Goal: Communication & Community: Answer question/provide support

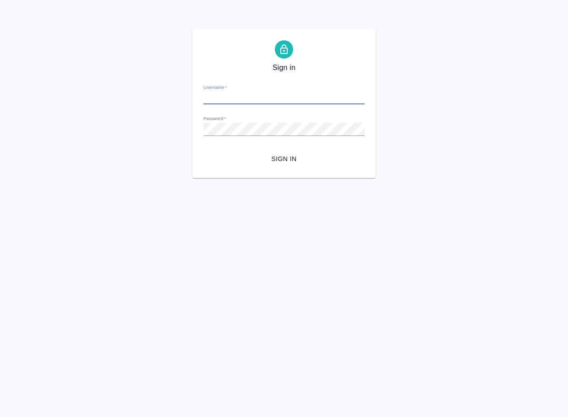
type input "[EMAIL_ADDRESS][DOMAIN_NAME]"
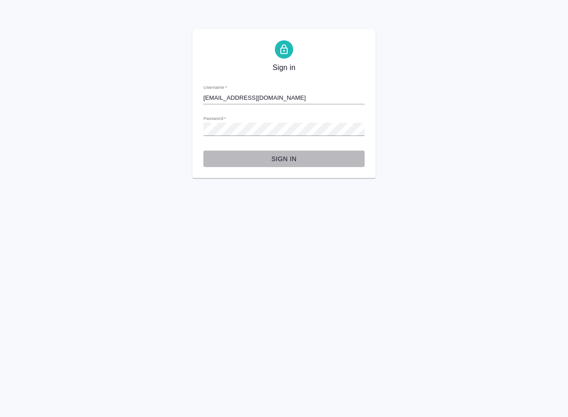
click at [287, 158] on span "Sign in" at bounding box center [284, 158] width 147 height 11
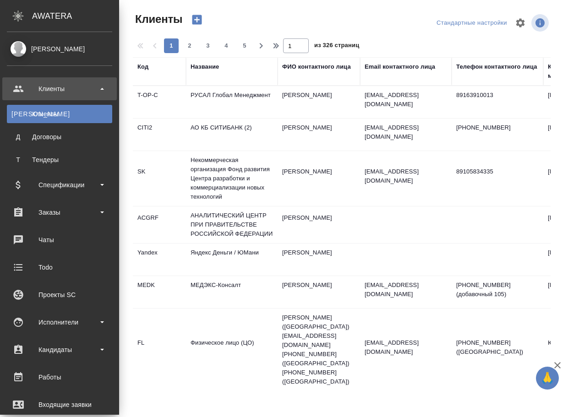
select select "RU"
click at [60, 217] on div "Заказы" at bounding box center [59, 213] width 105 height 14
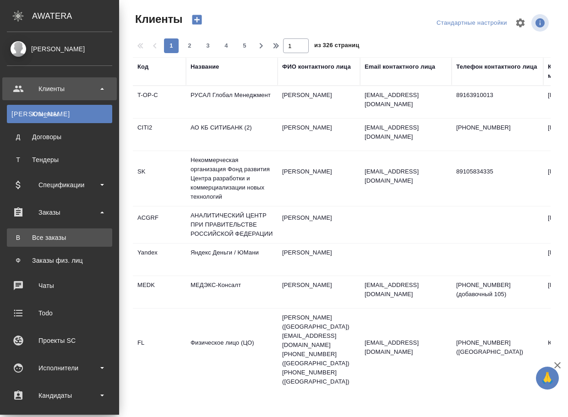
click at [62, 240] on div "Все заказы" at bounding box center [59, 237] width 96 height 9
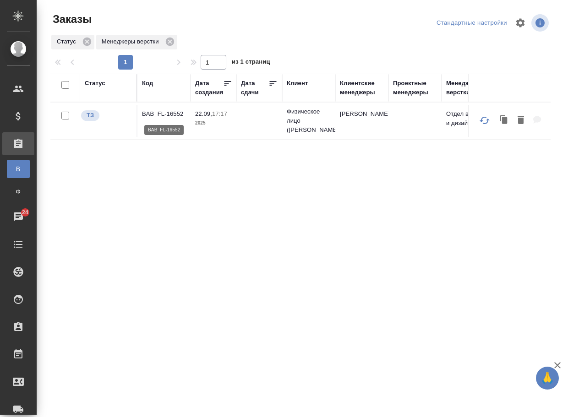
click at [163, 114] on p "BAB_FL-16552" at bounding box center [164, 113] width 44 height 9
click at [172, 114] on p "S_krkarus-527" at bounding box center [164, 111] width 44 height 9
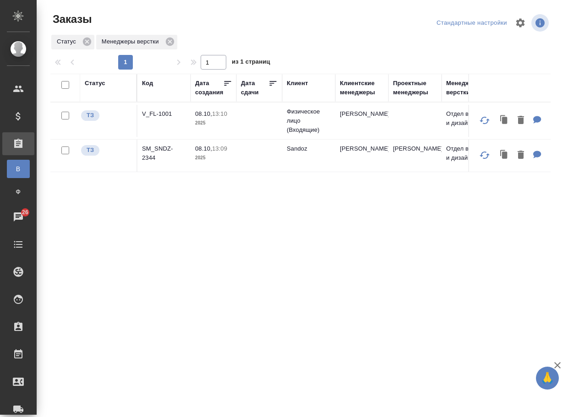
drag, startPoint x: 256, startPoint y: 291, endPoint x: 250, endPoint y: 287, distance: 7.2
click at [251, 288] on div "Статус Код Дата создания Дата сдачи Клиент Клиентские менеджеры Проектные менед…" at bounding box center [300, 239] width 500 height 330
click at [154, 148] on p "SM_SNDZ-2344" at bounding box center [164, 153] width 44 height 18
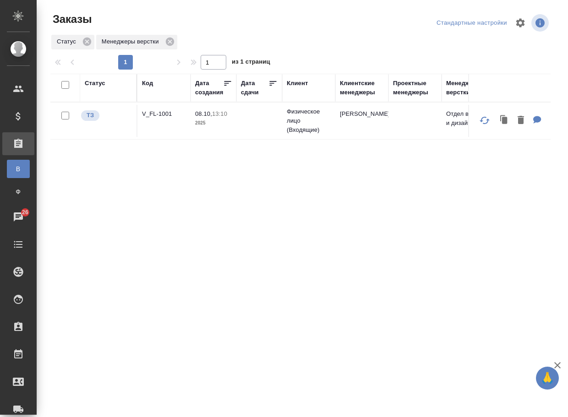
click at [153, 115] on p "V_FL-1001" at bounding box center [164, 113] width 44 height 9
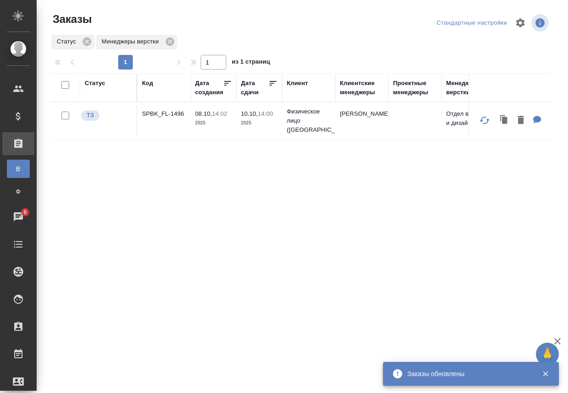
click at [178, 114] on p "SPBK_FL-1496" at bounding box center [164, 113] width 44 height 9
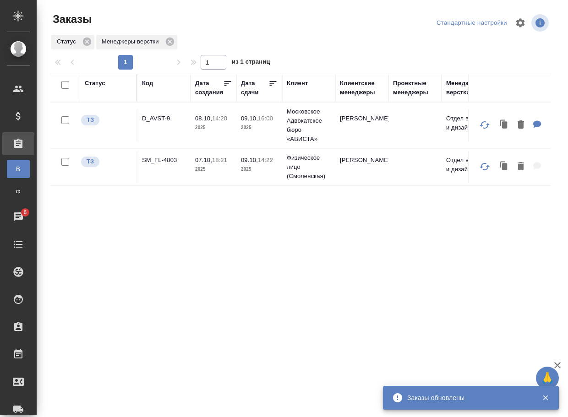
click at [240, 292] on div "Статус Код Дата создания Дата сдачи Клиент Клиентские менеджеры Проектные менед…" at bounding box center [300, 239] width 500 height 330
click at [160, 158] on p "SM_FL-4803" at bounding box center [164, 160] width 44 height 9
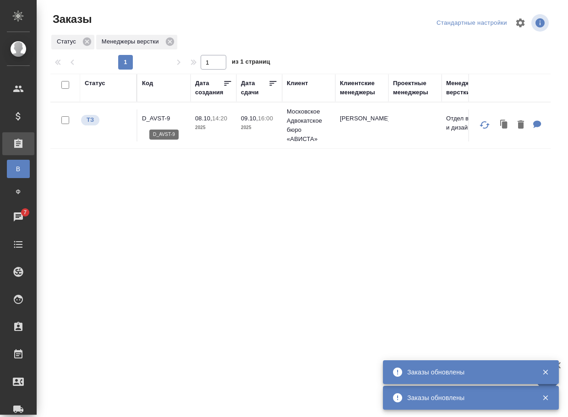
click at [160, 119] on p "D_AVST-9" at bounding box center [164, 118] width 44 height 9
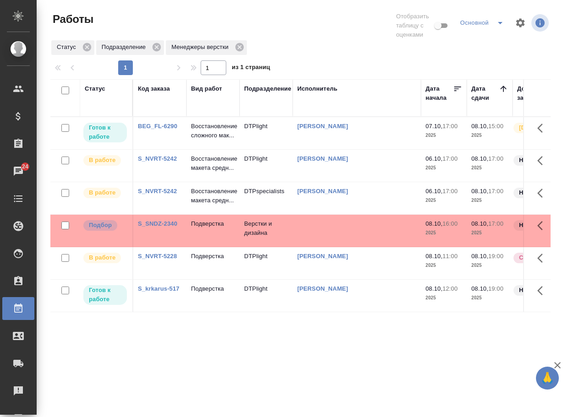
click at [164, 130] on link "BEG_FL-6290" at bounding box center [157, 126] width 39 height 7
click at [167, 227] on link "S_SNDZ-2340" at bounding box center [157, 223] width 39 height 7
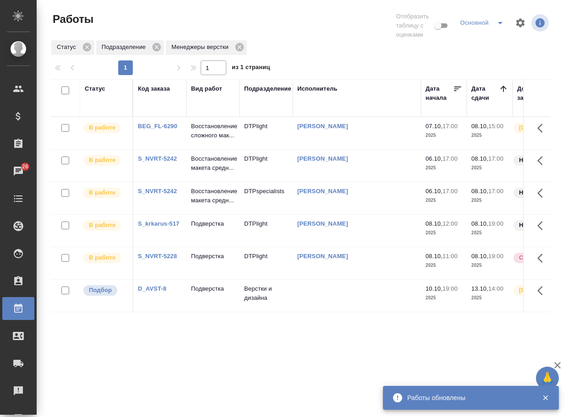
click at [152, 292] on link "D_AVST-8" at bounding box center [152, 288] width 28 height 7
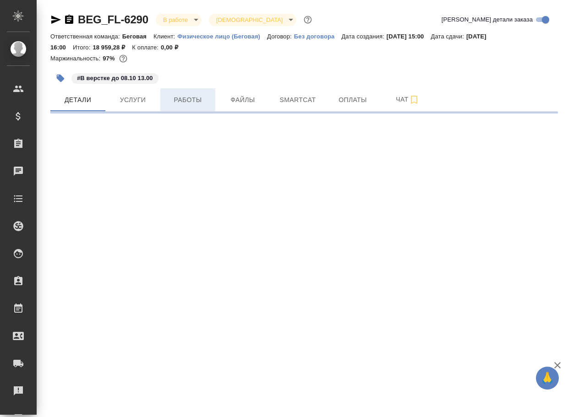
click at [191, 102] on span "Работы" at bounding box center [188, 99] width 44 height 11
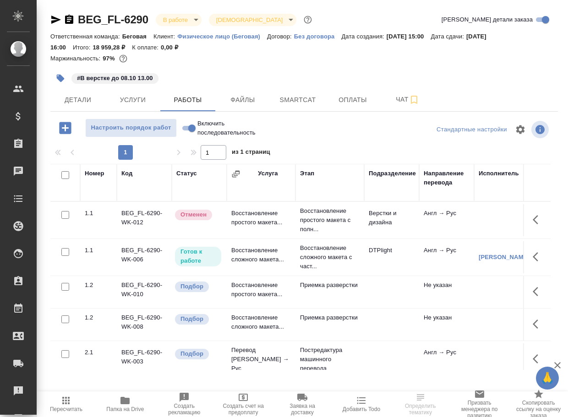
click at [185, 131] on input "Включить последовательность" at bounding box center [191, 128] width 33 height 11
checkbox input "true"
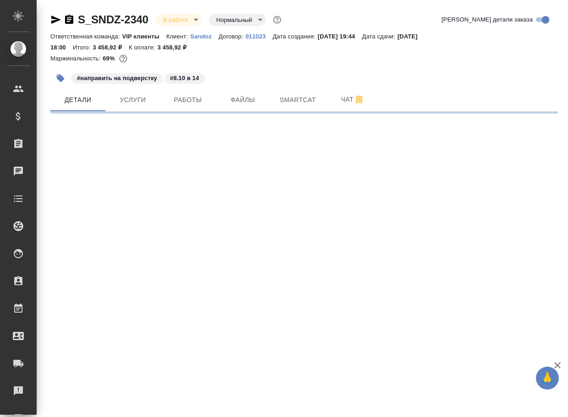
select select "RU"
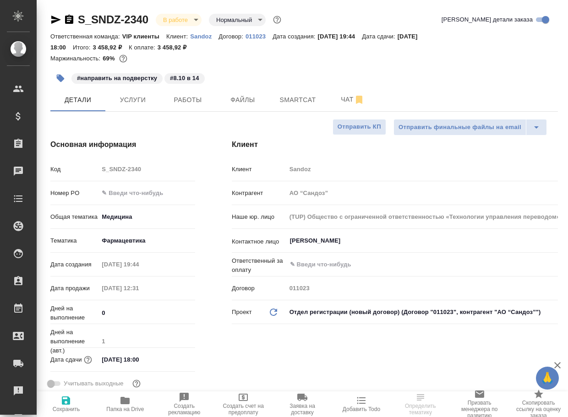
type textarea "x"
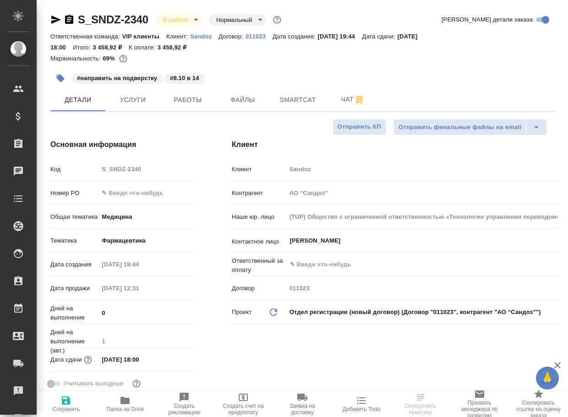
type textarea "x"
click at [202, 96] on span "Работы" at bounding box center [188, 99] width 44 height 11
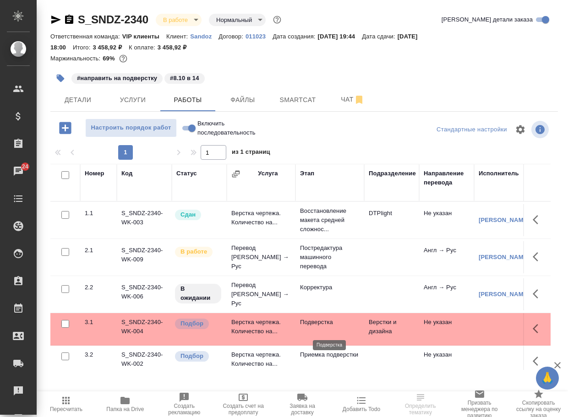
click at [318, 327] on p "Подверстка" at bounding box center [330, 322] width 60 height 9
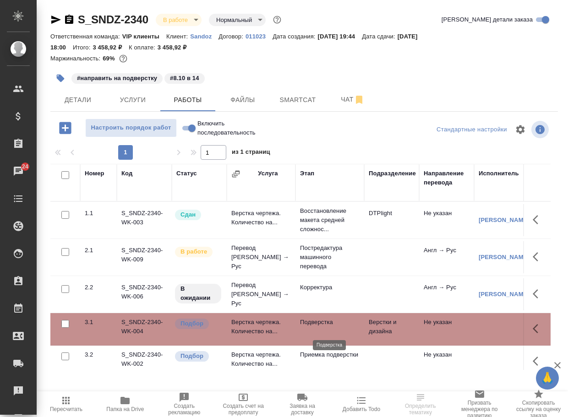
click at [318, 327] on p "Подверстка" at bounding box center [330, 322] width 60 height 9
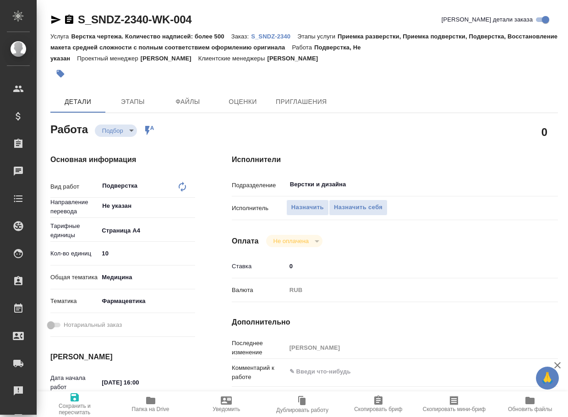
type textarea "x"
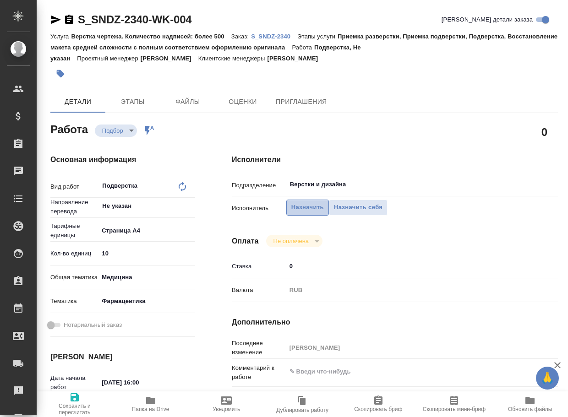
click at [310, 204] on span "Назначить" at bounding box center [307, 207] width 33 height 11
type textarea "x"
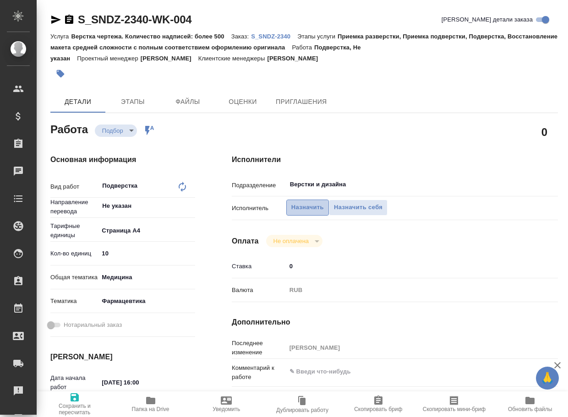
type textarea "x"
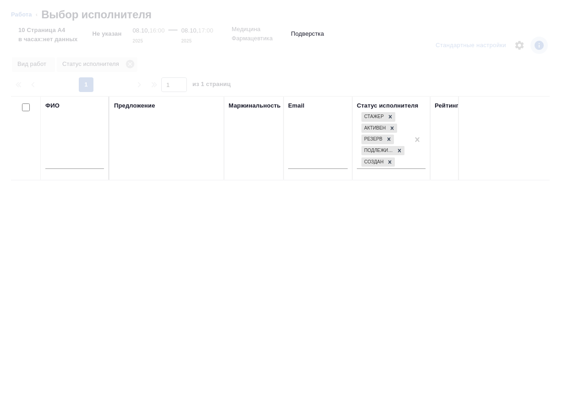
type textarea "x"
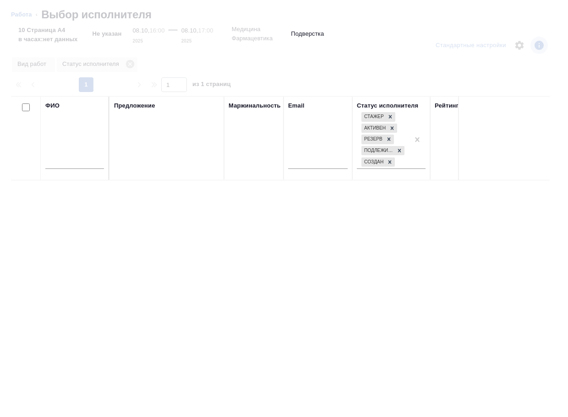
click at [85, 165] on input "text" at bounding box center [74, 163] width 59 height 11
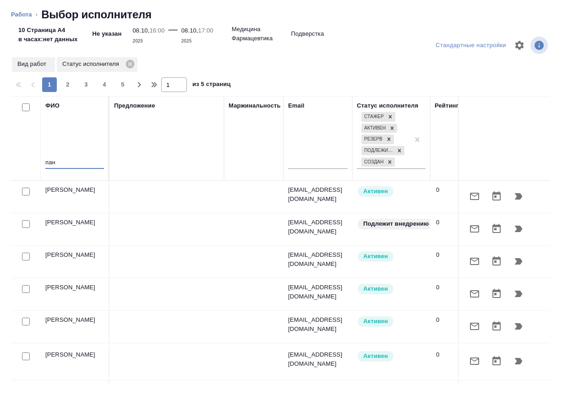
type input "пань"
type textarea "x"
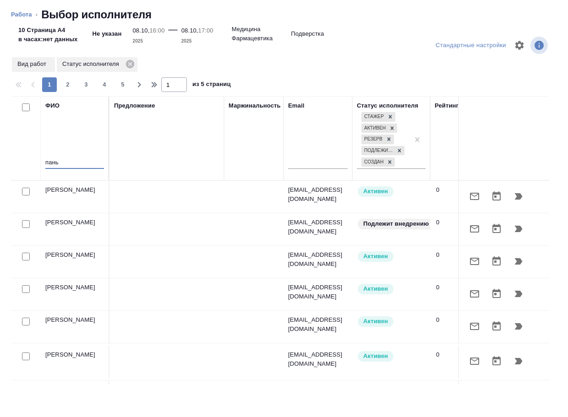
type textarea "x"
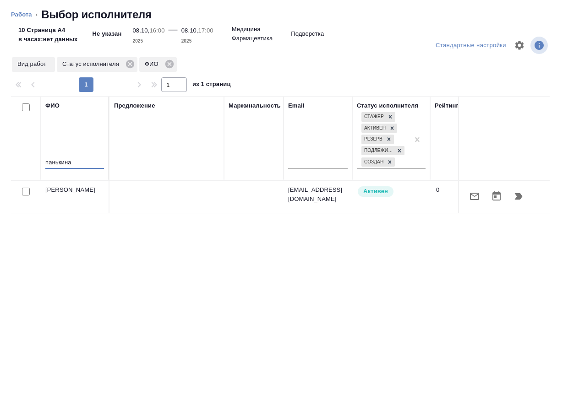
type input "панькина"
click at [529, 196] on button "button" at bounding box center [518, 196] width 22 height 22
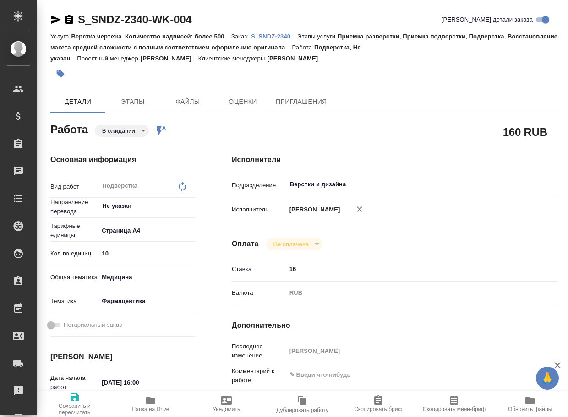
type textarea "x"
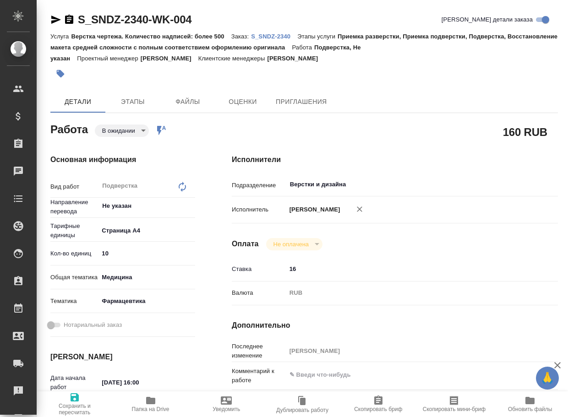
type textarea "x"
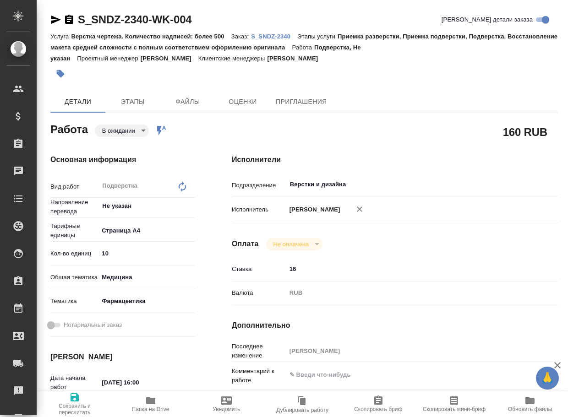
type textarea "x"
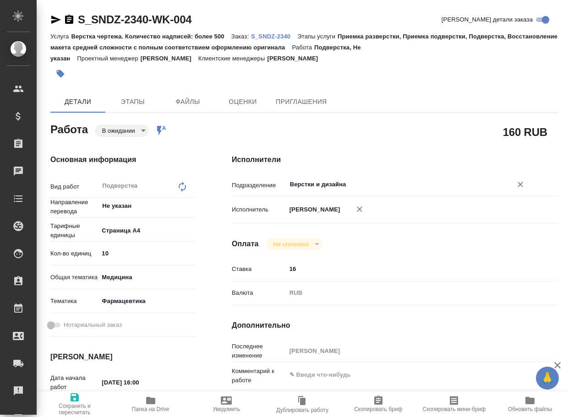
type textarea "x"
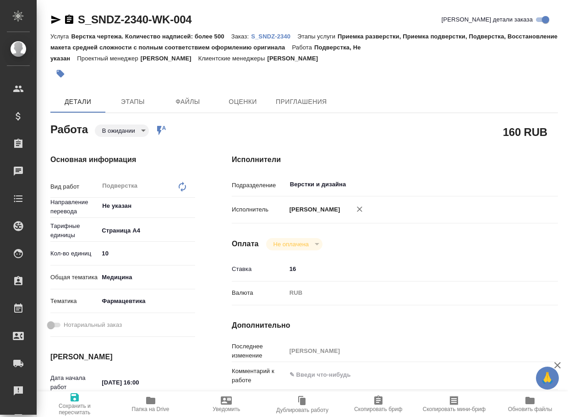
type textarea "x"
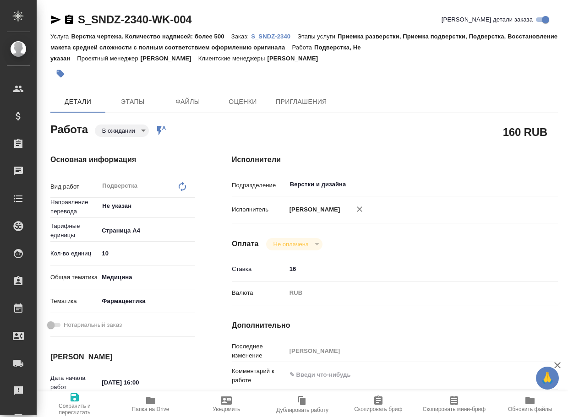
type textarea "x"
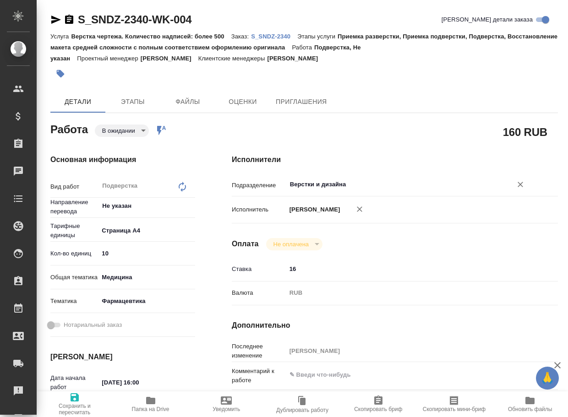
click at [373, 182] on input "Верстки и дизайна" at bounding box center [393, 184] width 208 height 11
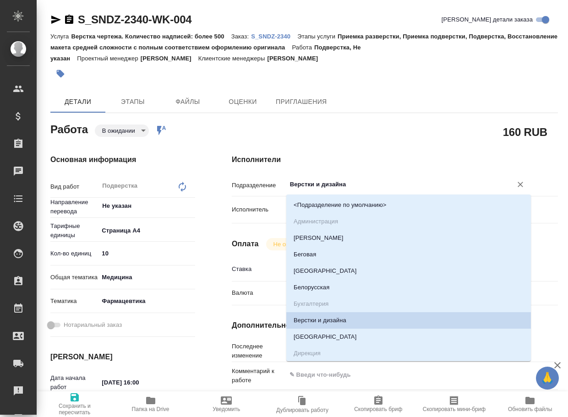
type input "d"
type textarea "x"
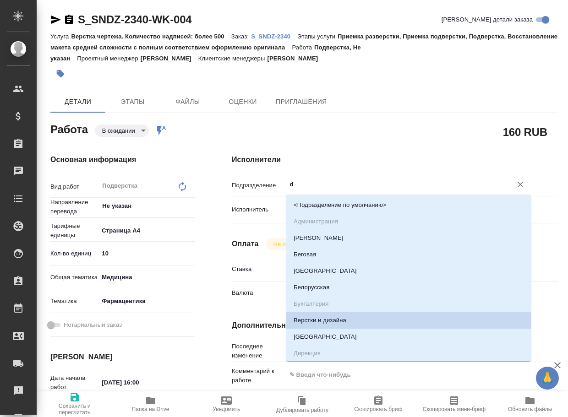
type textarea "x"
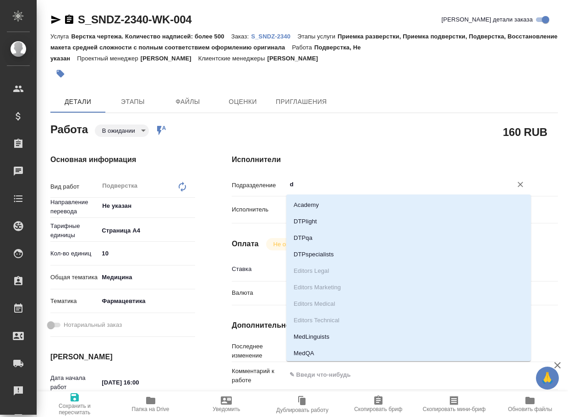
type input "dt"
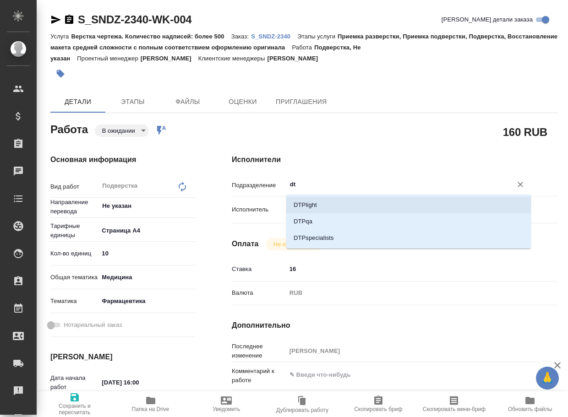
click at [342, 200] on li "DTPlight" at bounding box center [408, 205] width 245 height 16
type textarea "x"
type input "DTPlight"
type textarea "x"
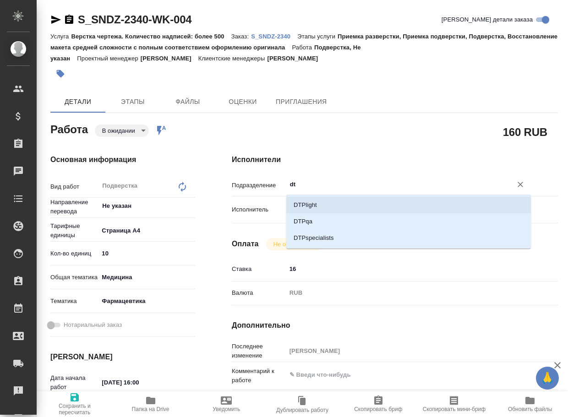
type textarea "x"
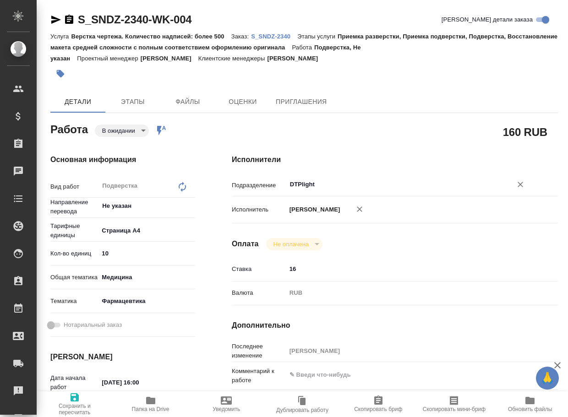
type textarea "x"
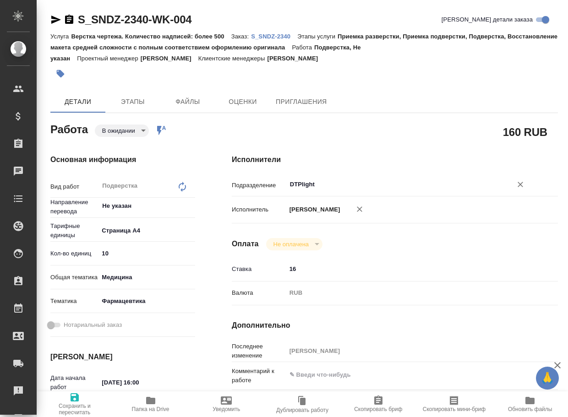
type input "DTPlight"
click at [67, 398] on span "Сохранить и пересчитать" at bounding box center [74, 404] width 65 height 24
type textarea "x"
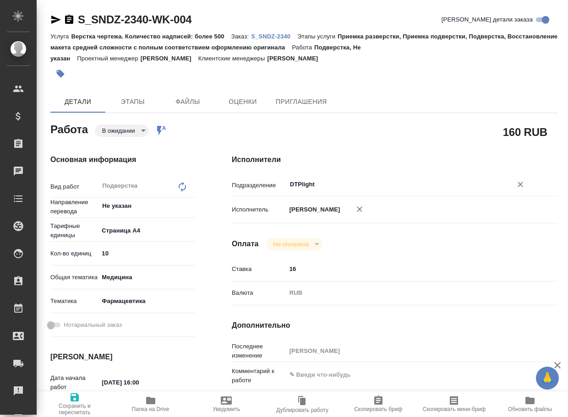
type textarea "x"
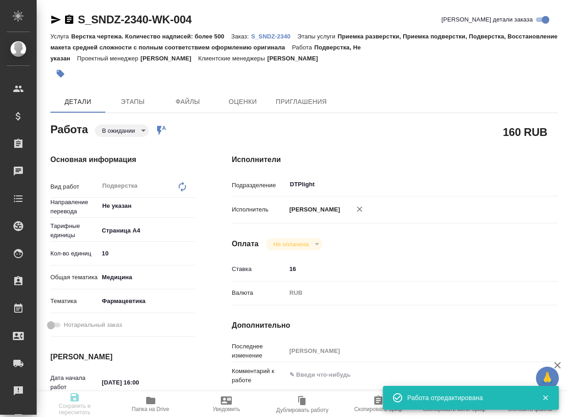
type textarea "x"
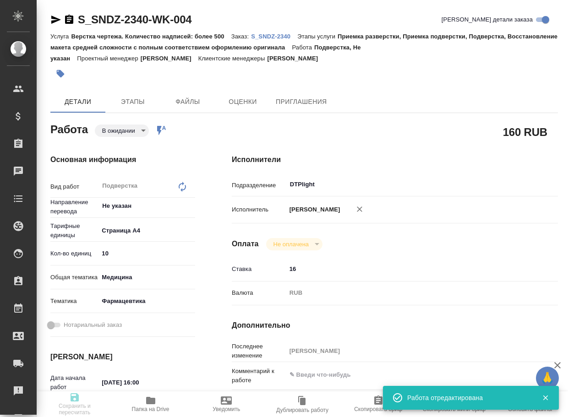
type textarea "x"
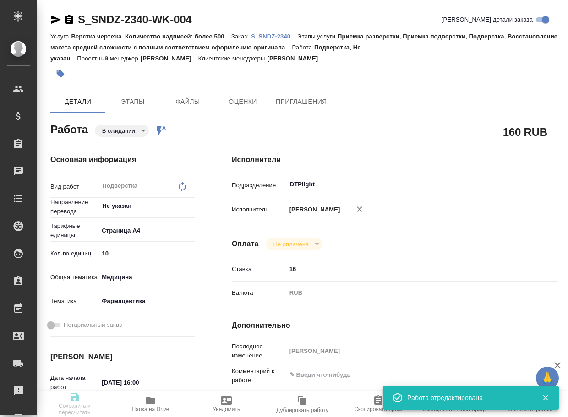
type input "pending"
type textarea "Подверстка"
type textarea "x"
type input "Не указан"
type input "5f036ec4e16dec2d6b59c8ff"
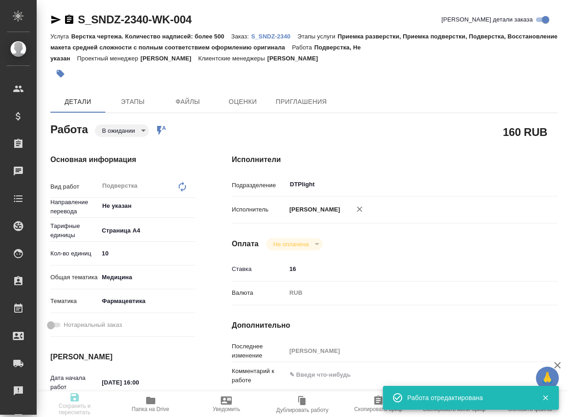
type input "10"
type input "med"
type input "6149832f2b7be24903fd7a82"
type input "08.10.2025 16:00"
type input "08.10.2025 17:00"
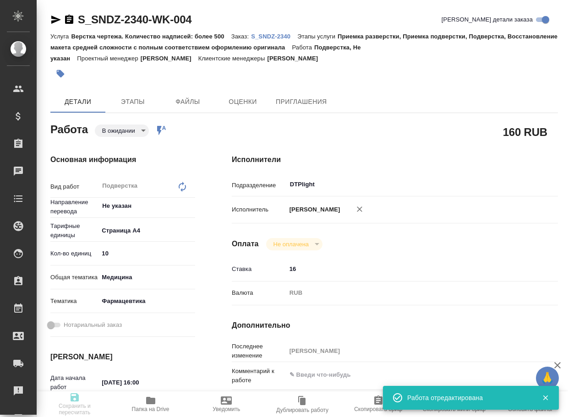
type input "08.10.2025 18:00"
type input "DTPlight"
type input "notPayed"
type input "16"
type input "RUB"
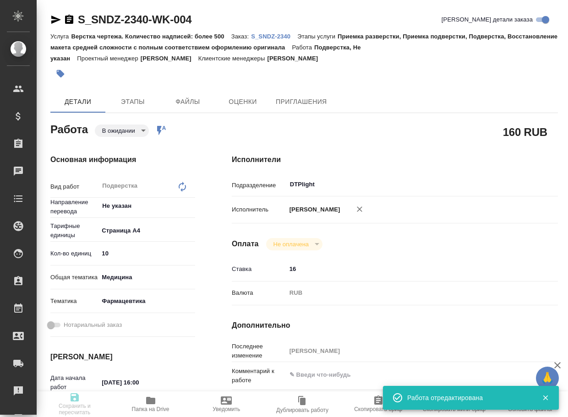
type input "[PERSON_NAME]"
type textarea "x"
type textarea "/Clients/Sandoz/Orders/S_SNDZ-2340/DTP/S_SNDZ-2340-WK-004"
type textarea "x"
type input "S_SNDZ-2340"
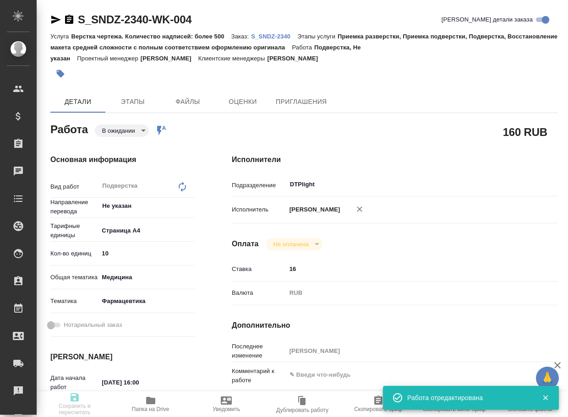
type input "Верстка чертежа. Количество надписей: более 500"
type input "Приемка разверстки, Приемка подверстки, Подверстка, Восстановление макета средн…"
type input "Кабаргина Анна"
type input "[PERSON_NAME]"
type input "/Clients/Sandoz/Orders/S_SNDZ-2340"
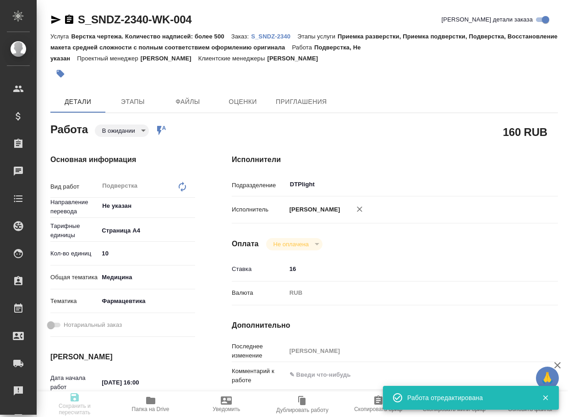
type textarea "x"
type textarea "Возьмите, пожалуйста, в перевод документы из вложения. Успеете к среде?"
type textarea "x"
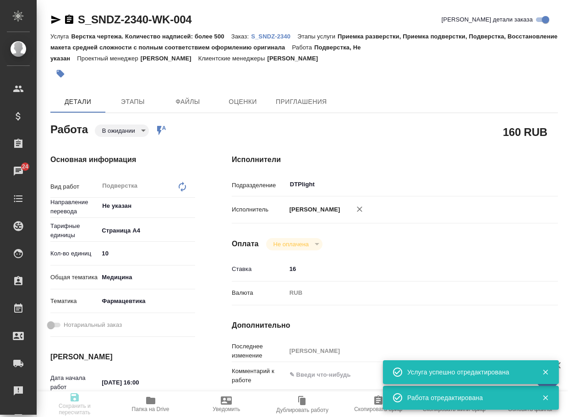
type textarea "x"
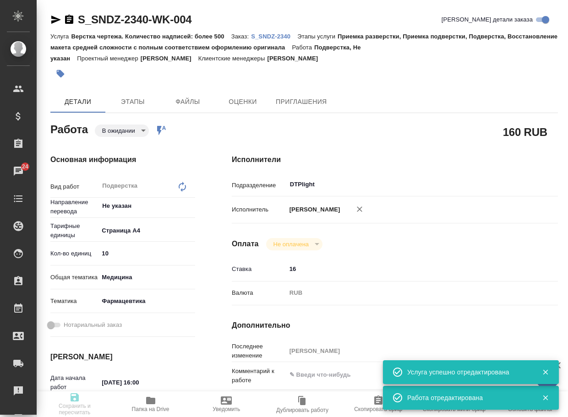
type textarea "x"
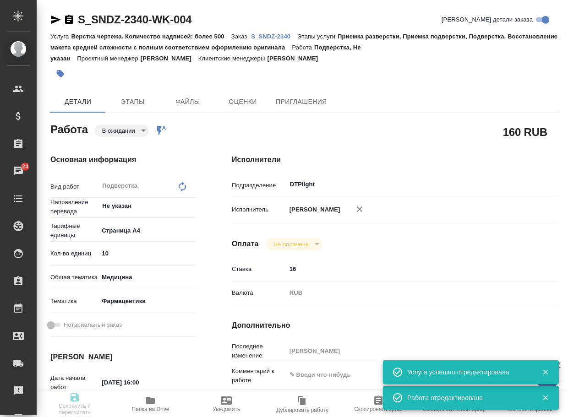
type textarea "x"
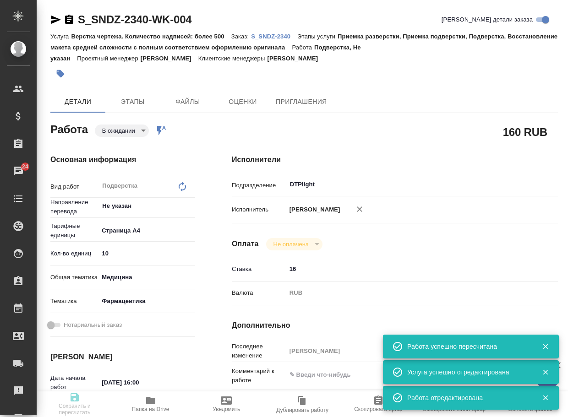
type input "pending"
type textarea "Подверстка"
type textarea "x"
type input "Не указан"
type input "5f036ec4e16dec2d6b59c8ff"
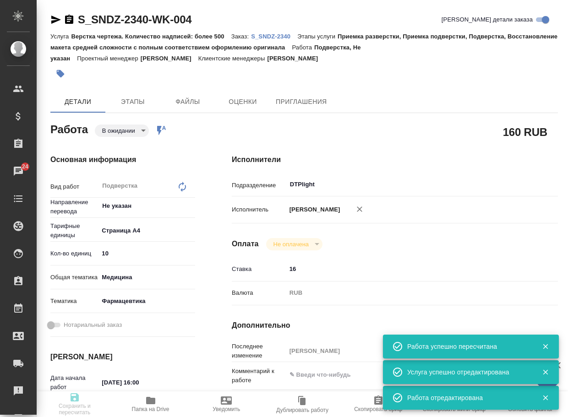
type input "10"
type input "med"
type input "6149832f2b7be24903fd7a82"
type input "08.10.2025 16:00"
type input "08.10.2025 17:00"
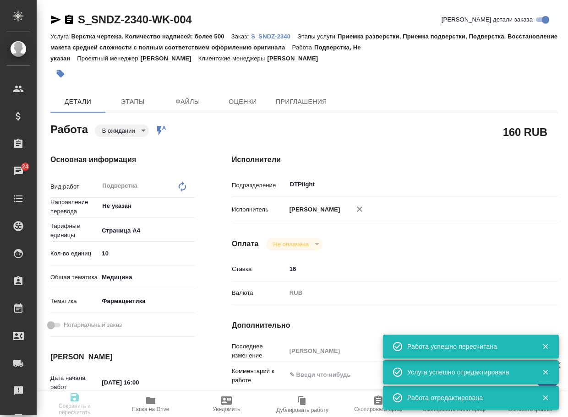
type input "08.10.2025 18:00"
type input "DTPlight"
type input "notPayed"
type input "16"
type input "RUB"
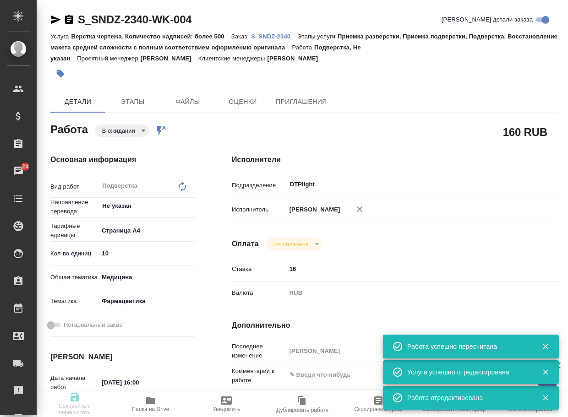
type input "[PERSON_NAME]"
type textarea "x"
type textarea "/Clients/Sandoz/Orders/S_SNDZ-2340/DTP/S_SNDZ-2340-WK-004"
type textarea "x"
type input "S_SNDZ-2340"
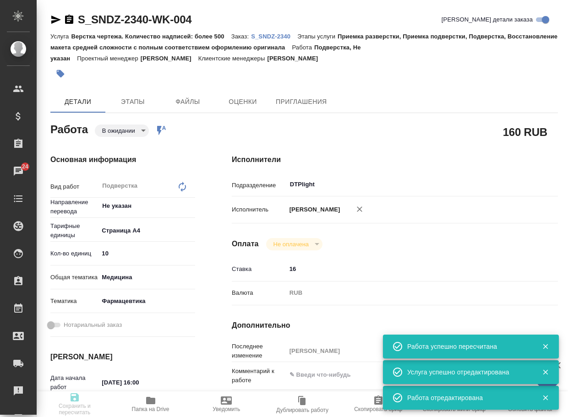
type input "Верстка чертежа. Количество надписей: более 500"
type input "Приемка разверстки, Приемка подверстки, Подверстка, Восстановление макета средн…"
type input "Кабаргина Анна"
type input "[PERSON_NAME]"
type input "/Clients/Sandoz/Orders/S_SNDZ-2340"
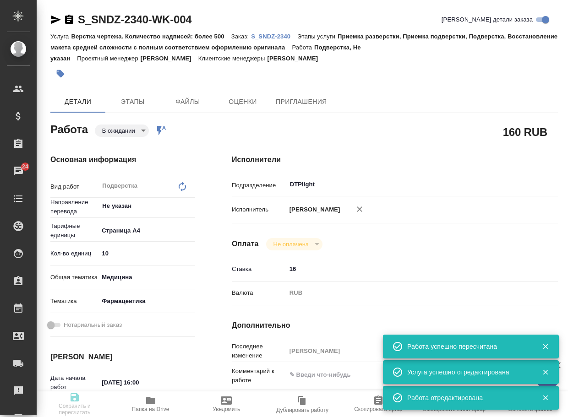
type textarea "x"
type textarea "Возьмите, пожалуйста, в перевод документы из вложения. Успеете к среде?"
type textarea "x"
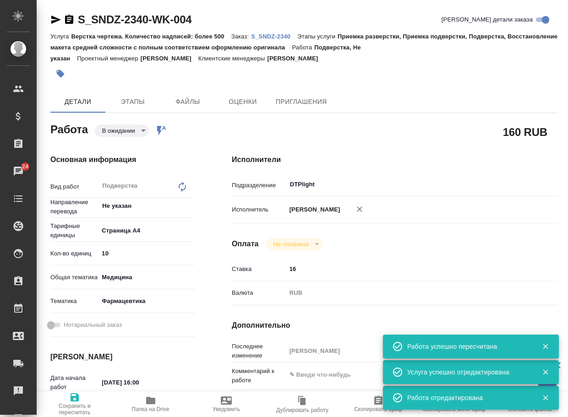
type textarea "x"
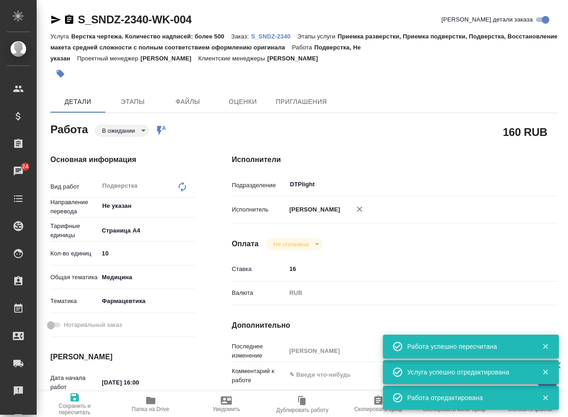
type textarea "x"
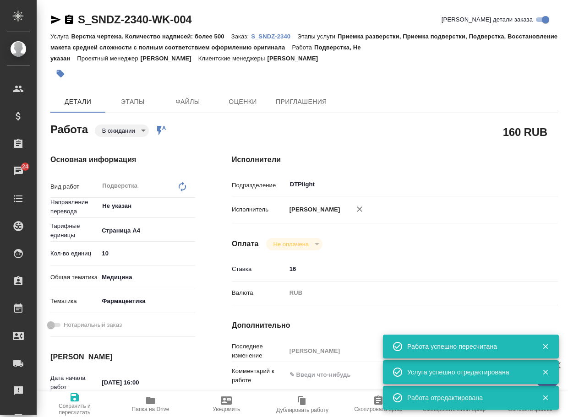
type textarea "x"
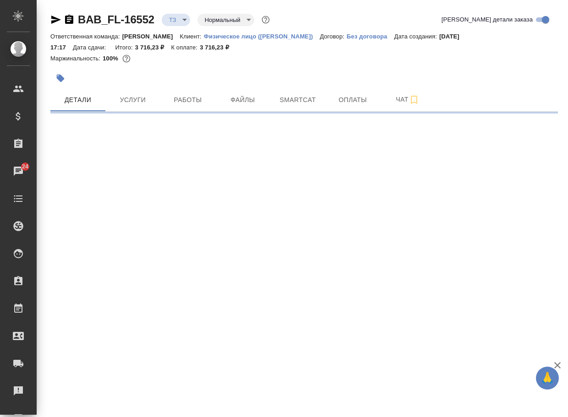
select select "RU"
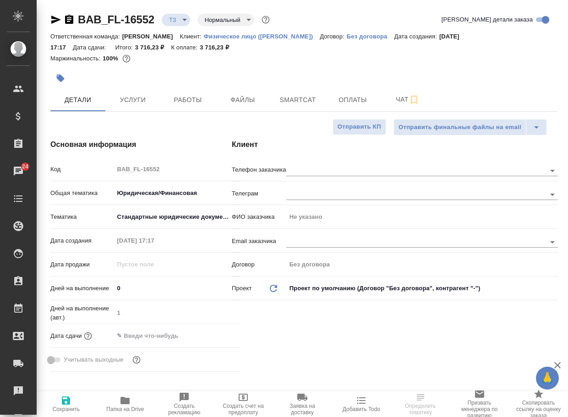
type textarea "x"
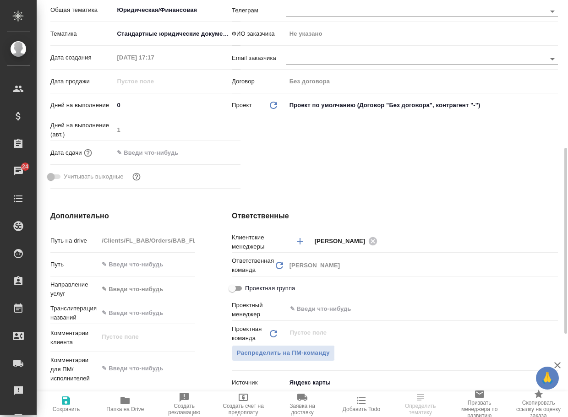
scroll to position [229, 0]
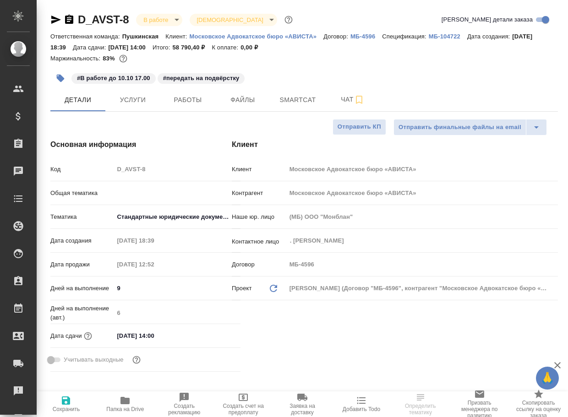
select select "RU"
click at [191, 106] on span "Работы" at bounding box center [188, 99] width 44 height 11
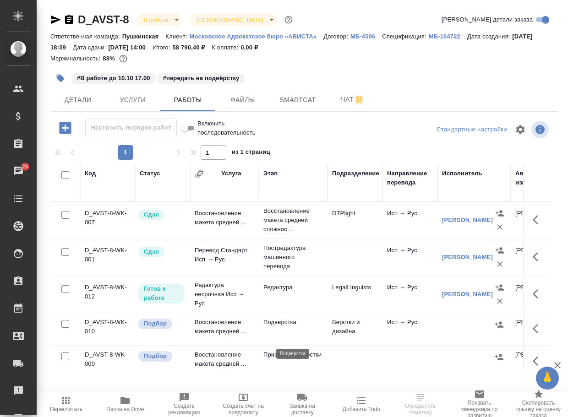
click at [283, 327] on p "Подверстка" at bounding box center [293, 322] width 60 height 9
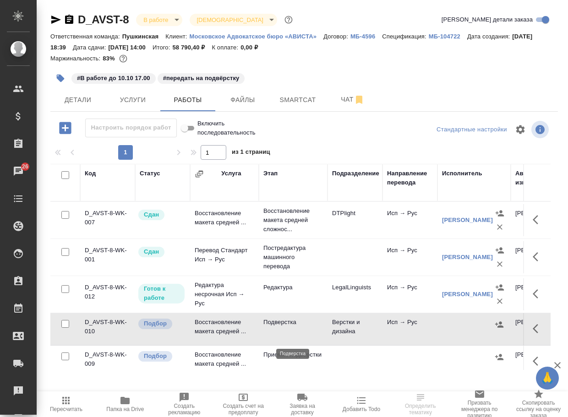
click at [283, 327] on p "Подверстка" at bounding box center [293, 322] width 60 height 9
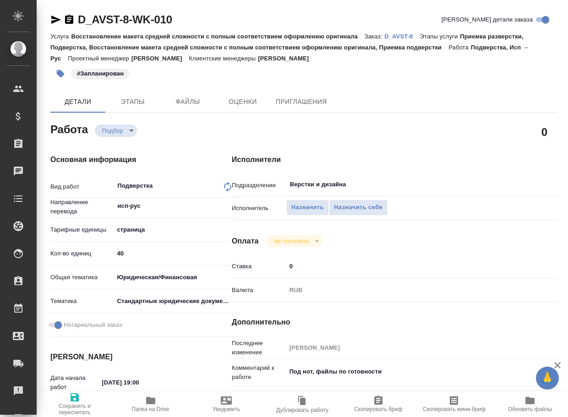
type textarea "x"
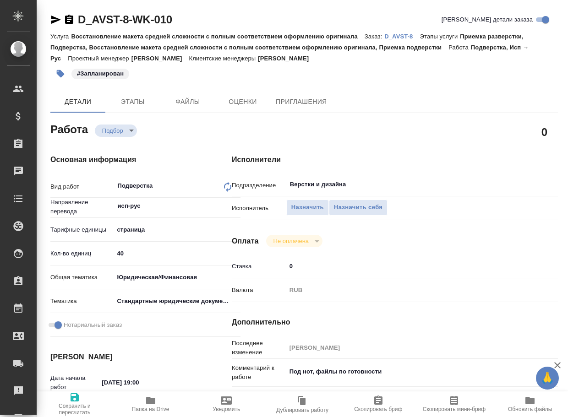
type textarea "x"
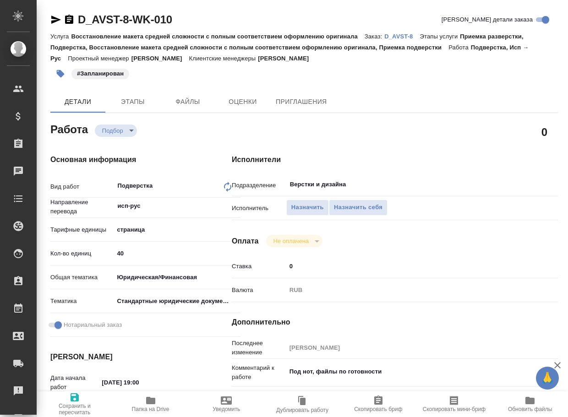
type textarea "x"
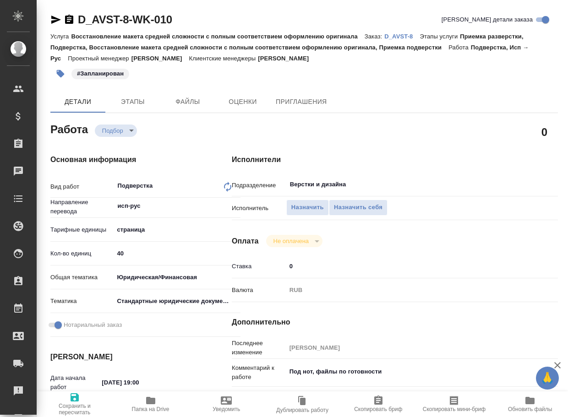
type textarea "x"
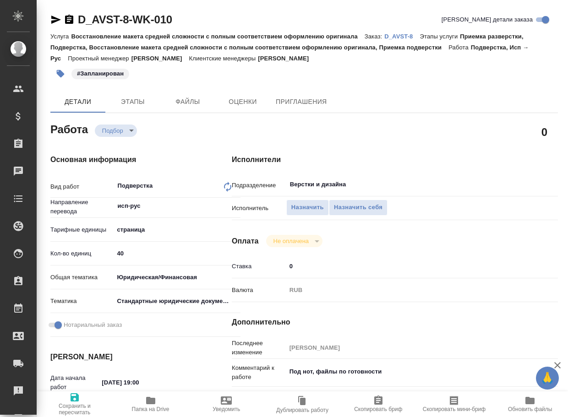
type textarea "x"
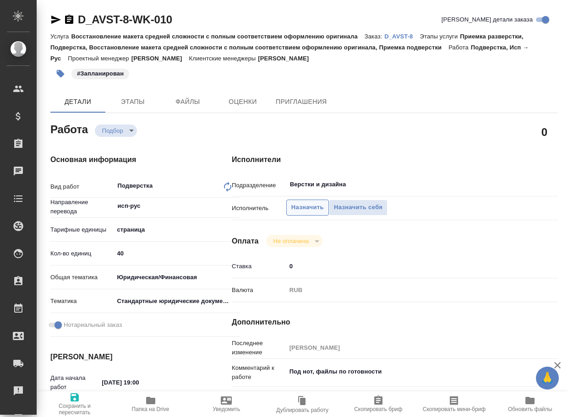
click at [307, 212] on span "Назначить" at bounding box center [307, 207] width 33 height 11
type textarea "x"
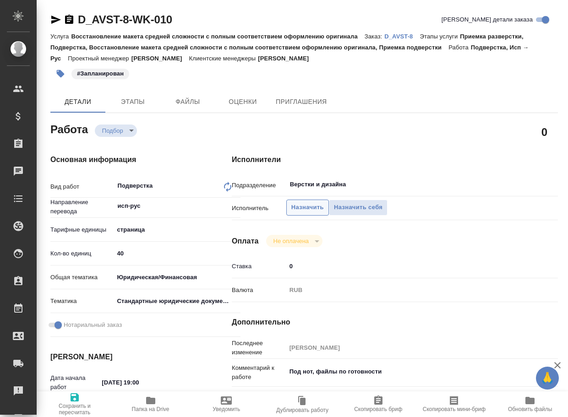
type textarea "x"
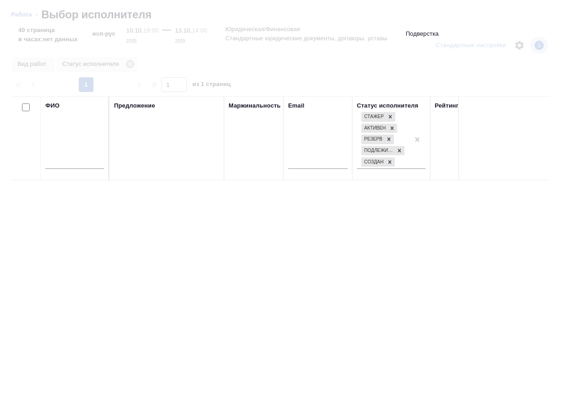
click at [75, 162] on input "text" at bounding box center [74, 163] width 59 height 11
type textarea "x"
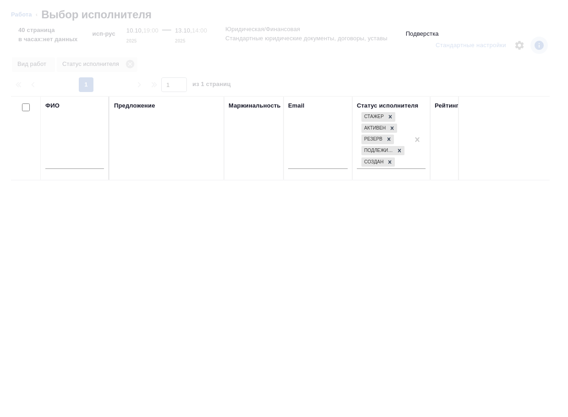
type textarea "x"
type input "ба"
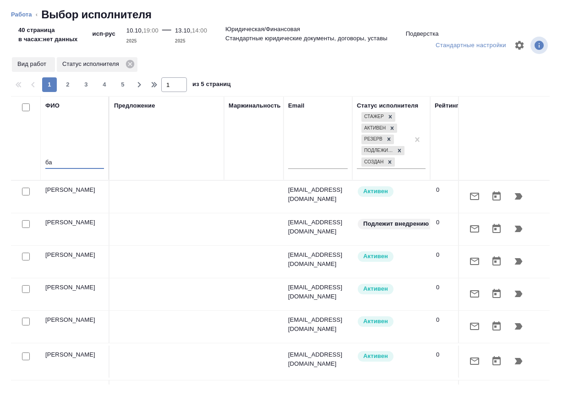
type textarea "x"
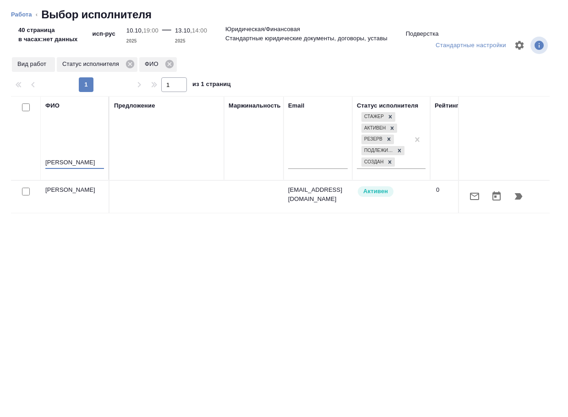
type input "бартеньева"
click at [513, 197] on icon "button" at bounding box center [518, 196] width 11 height 11
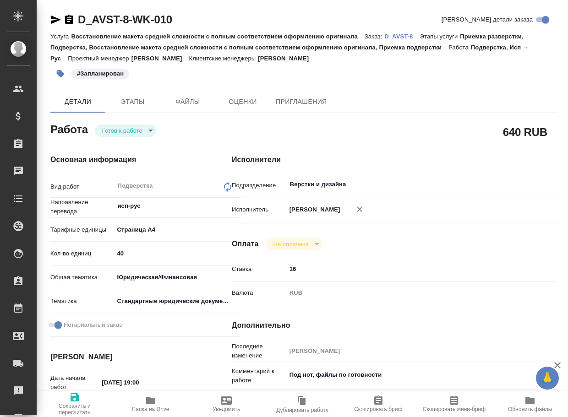
type textarea "x"
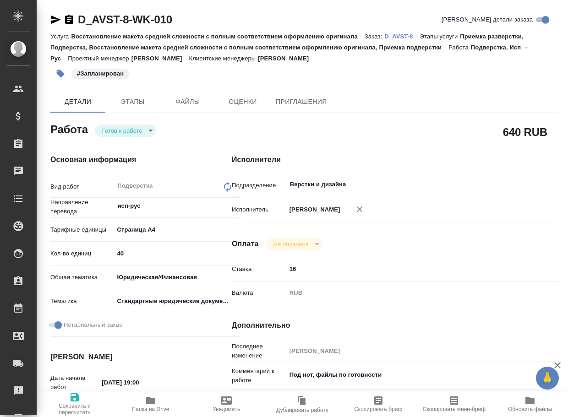
type textarea "x"
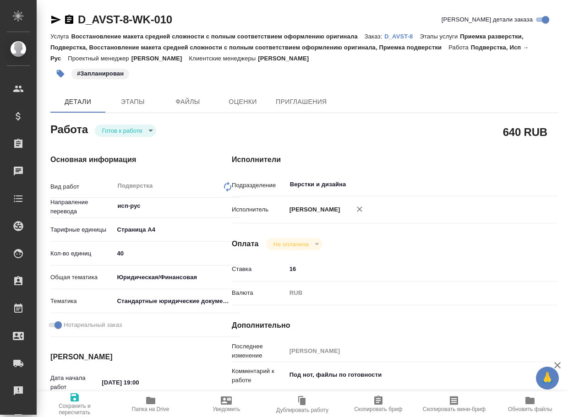
type textarea "x"
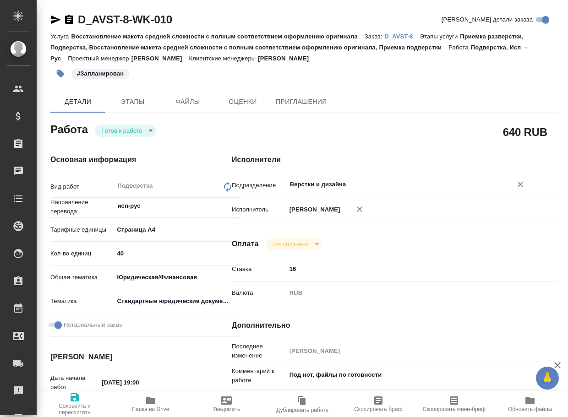
type textarea "x"
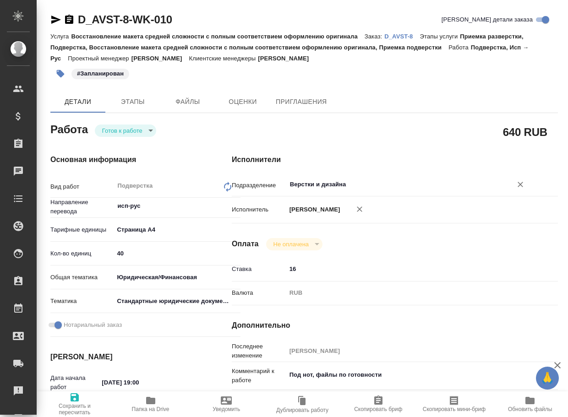
click at [359, 181] on input "Верстки и дизайна" at bounding box center [393, 184] width 208 height 11
type textarea "x"
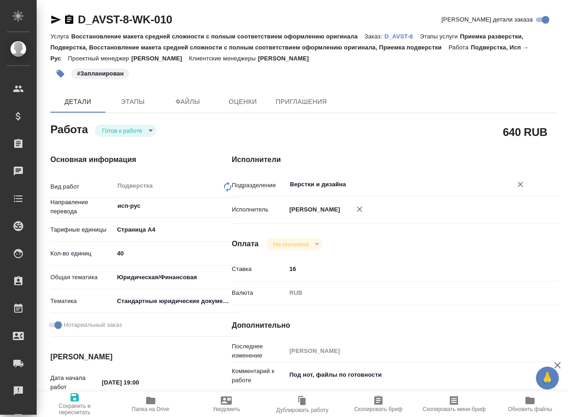
type textarea "x"
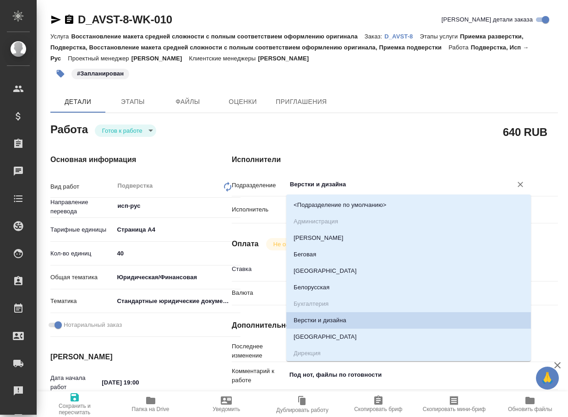
type textarea "x"
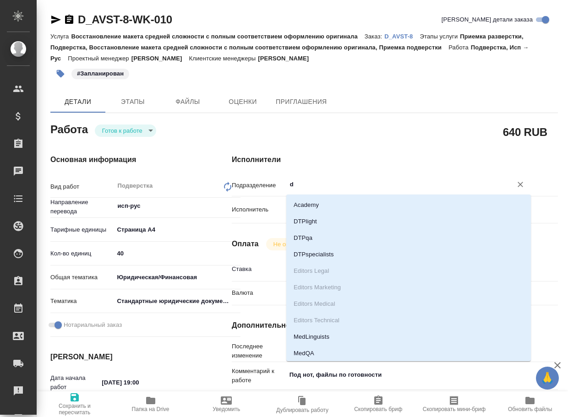
type input "dt"
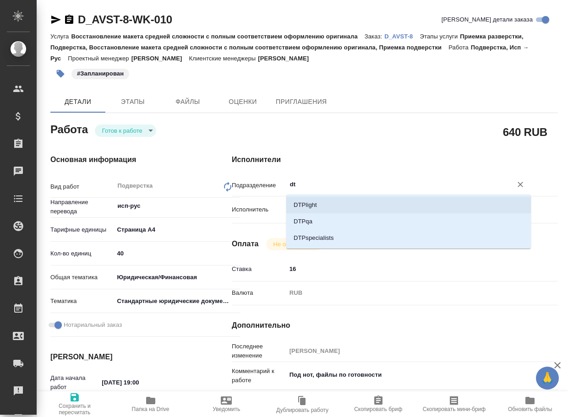
click at [336, 205] on li "DTPlight" at bounding box center [408, 205] width 245 height 16
type textarea "x"
type input "DTPlight"
type textarea "x"
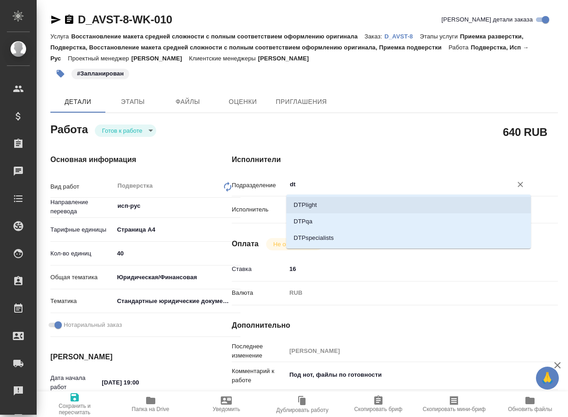
type textarea "x"
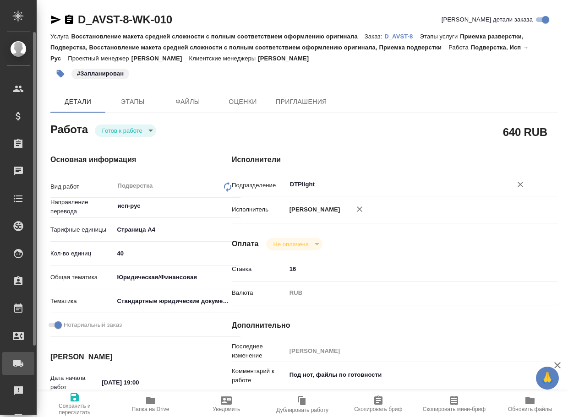
type textarea "x"
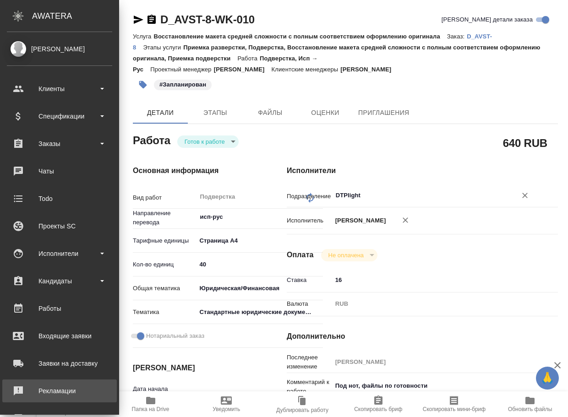
type textarea "x"
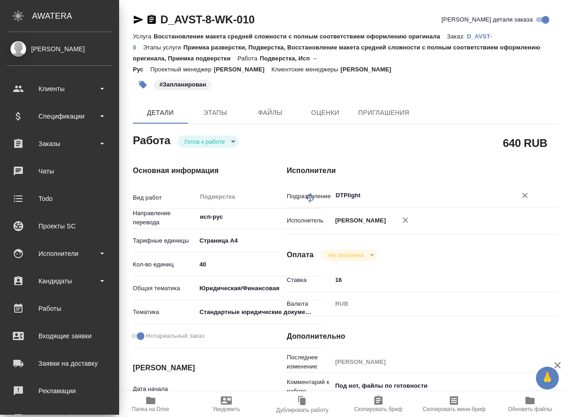
type textarea "x"
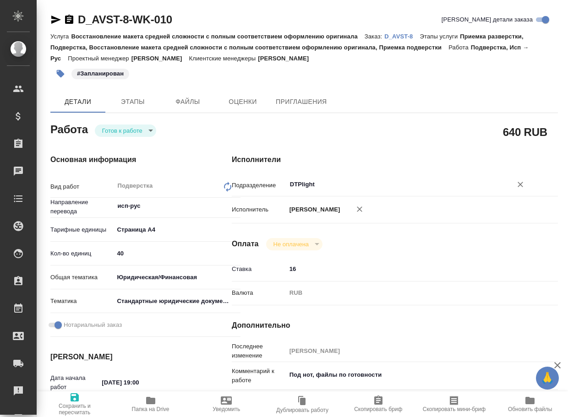
type input "DTPlight"
click at [76, 404] on span "Сохранить и пересчитать" at bounding box center [74, 409] width 65 height 13
type textarea "x"
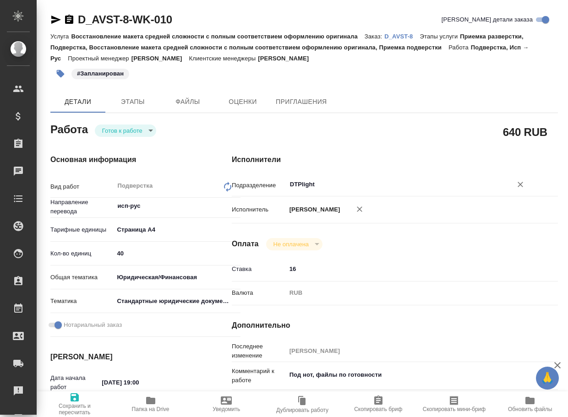
type textarea "x"
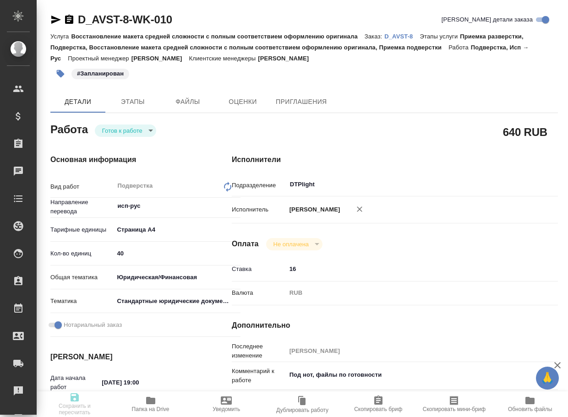
type textarea "x"
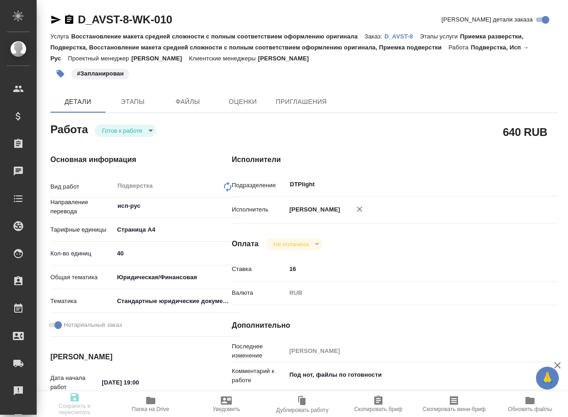
type textarea "x"
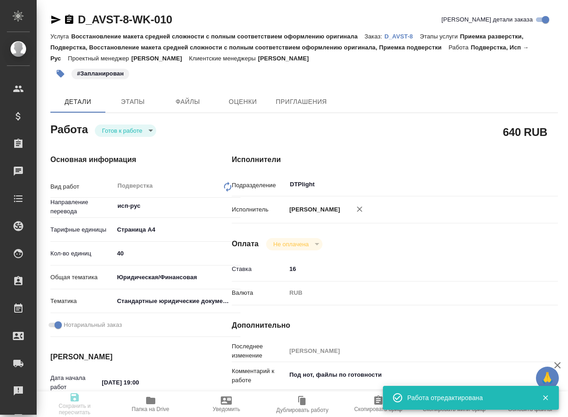
type input "readyForWork"
type textarea "Подверстка"
type textarea "x"
type input "исп-рус"
type input "5f036ec4e16dec2d6b59c8ff"
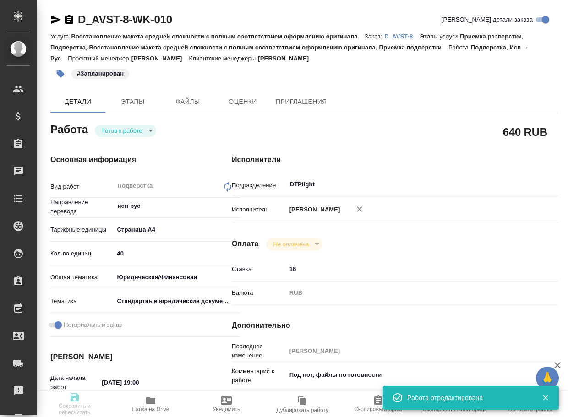
type input "40"
type input "yr-fn"
type input "5f647205b73bc97568ca66bf"
checkbox input "true"
type input "10.10.2025 19:00"
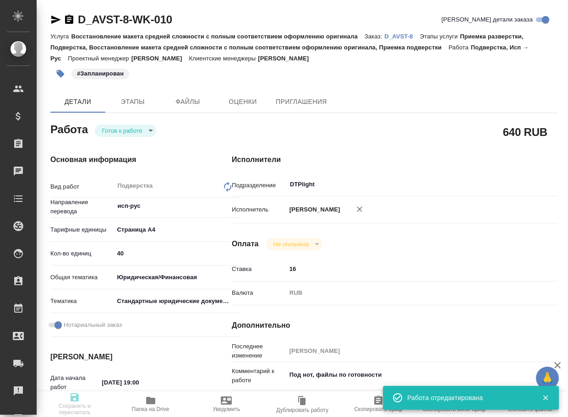
type input "13.10.2025 14:00"
type input "DTPlight"
type input "notPayed"
type input "16"
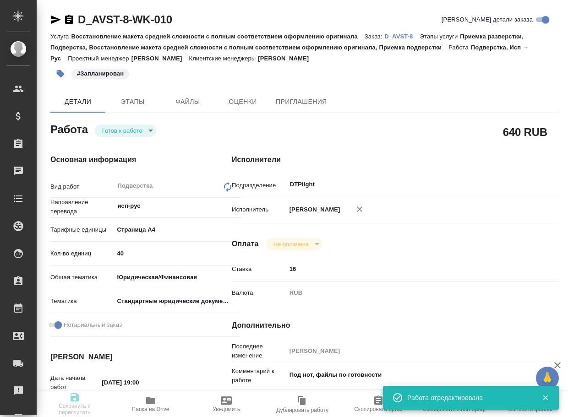
type input "RUB"
type input "[PERSON_NAME]"
type textarea "Под нот, файлы по готовности"
type textarea "x"
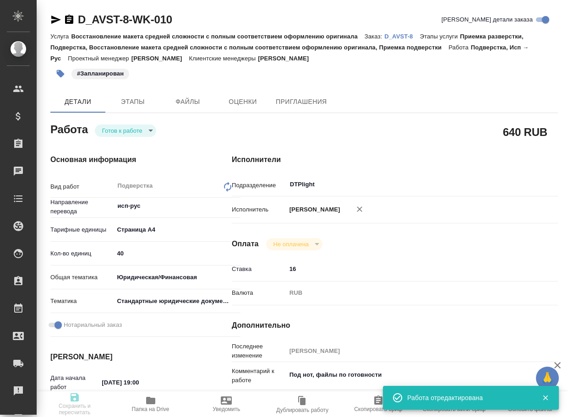
type input "D_AVST-8"
type input "Восстановление макета средней сложности с полным соответствием оформлению ориги…"
type input "Приемка разверстки, Подверстка, Восстановление макета средней сложности с полны…"
type input "Булахова Елена"
type input "[PERSON_NAME]"
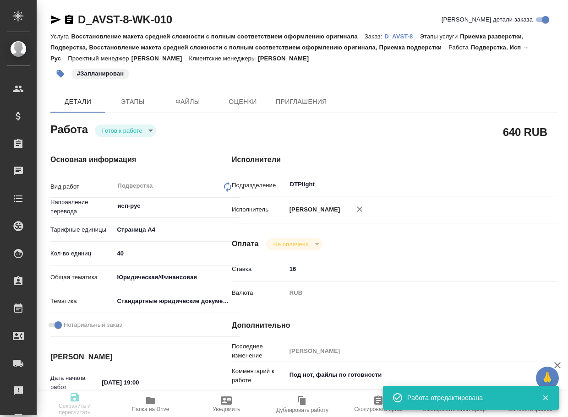
type input "/Clients/Московское Адвокатское бюро «АВИСТА»/Orders/D_AVST-8"
type textarea "x"
type textarea "устав переводили в заказе D_AVST-6, он по тарифу ред выписка тоже в заказе D_AV…"
type textarea "x"
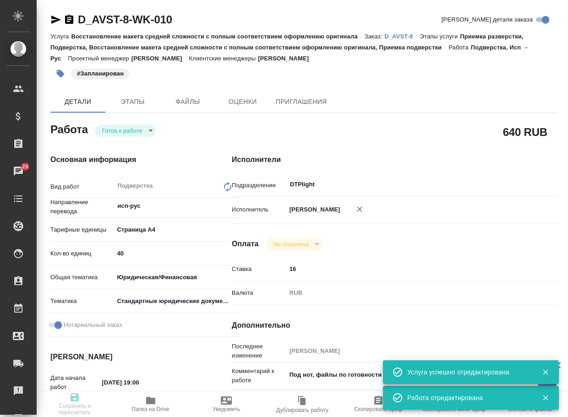
type textarea "x"
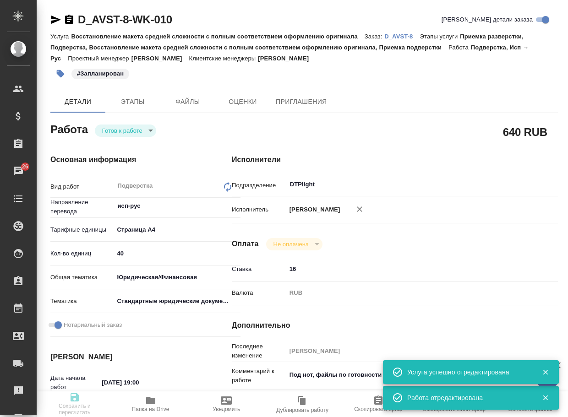
type textarea "x"
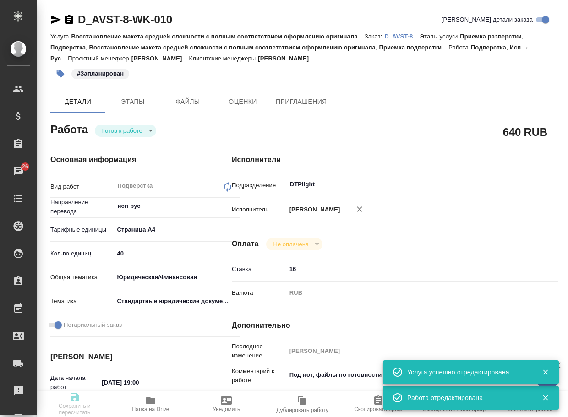
type textarea "x"
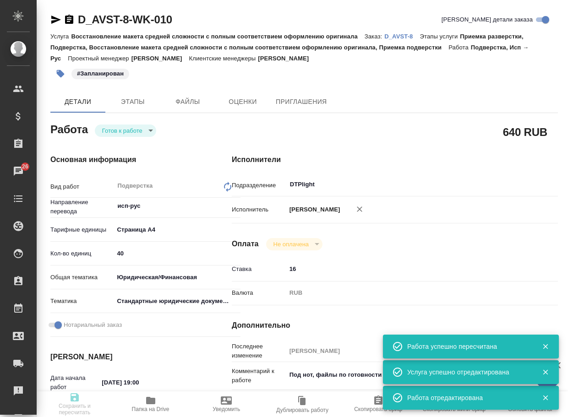
type textarea "x"
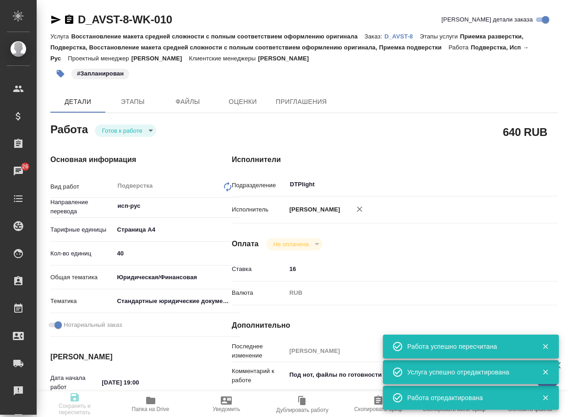
type input "readyForWork"
type textarea "Подверстка"
type textarea "x"
type input "исп-рус"
type input "5f036ec4e16dec2d6b59c8ff"
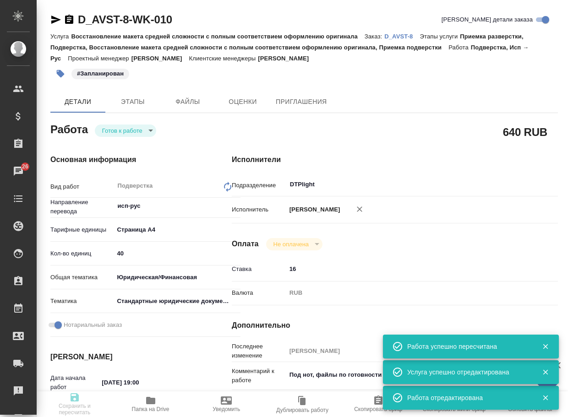
type input "40"
type input "yr-fn"
type input "5f647205b73bc97568ca66bf"
checkbox input "true"
type input "10.10.2025 19:00"
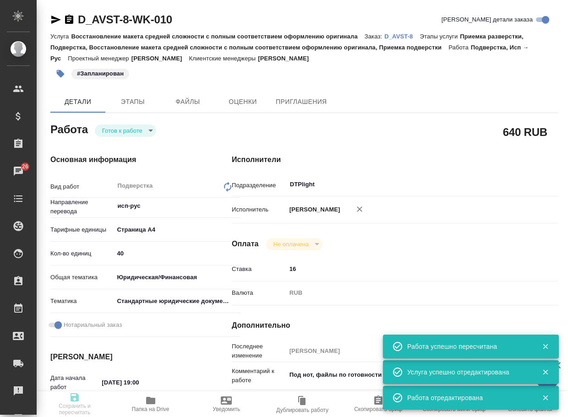
type input "13.10.2025 14:00"
type input "DTPlight"
type input "notPayed"
type input "16"
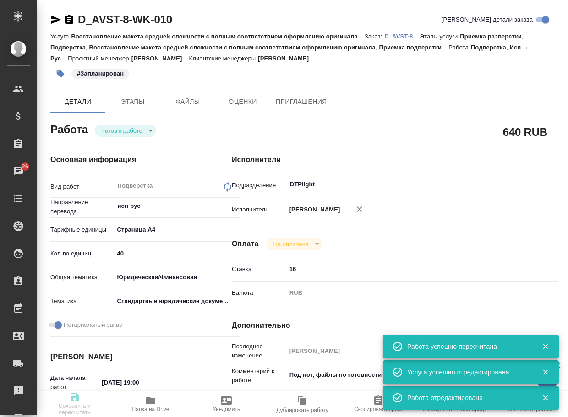
type input "RUB"
type input "[PERSON_NAME]"
type textarea "Под нот, файлы по готовности"
type textarea "x"
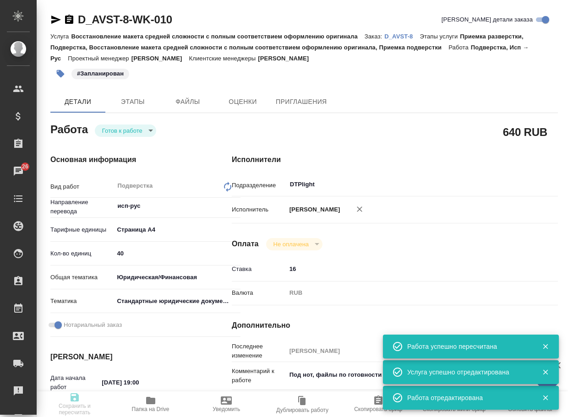
type input "D_AVST-8"
type input "Восстановление макета средней сложности с полным соответствием оформлению ориги…"
type input "Приемка разверстки, Подверстка, Восстановление макета средней сложности с полны…"
type input "Булахова Елена"
type input "[PERSON_NAME]"
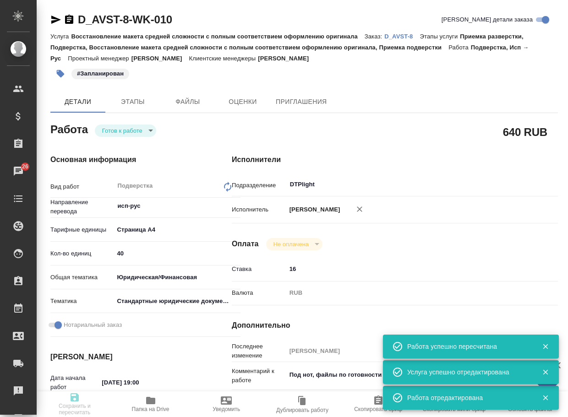
type input "/Clients/Московское Адвокатское бюро «АВИСТА»/Orders/D_AVST-8"
type textarea "x"
type textarea "устав переводили в заказе D_AVST-6, он по тарифу ред выписка тоже в заказе D_AV…"
type textarea "x"
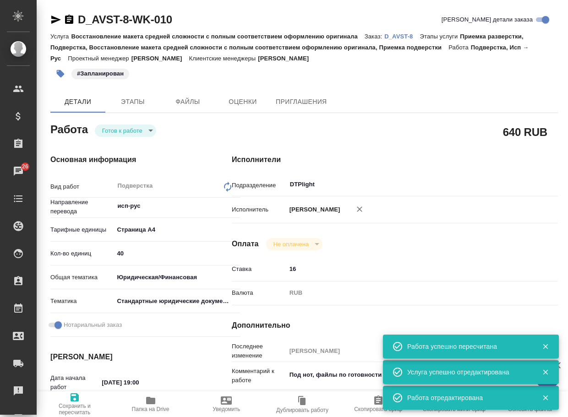
type textarea "x"
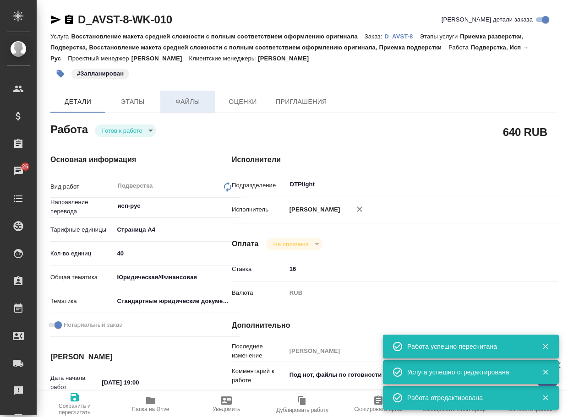
type textarea "x"
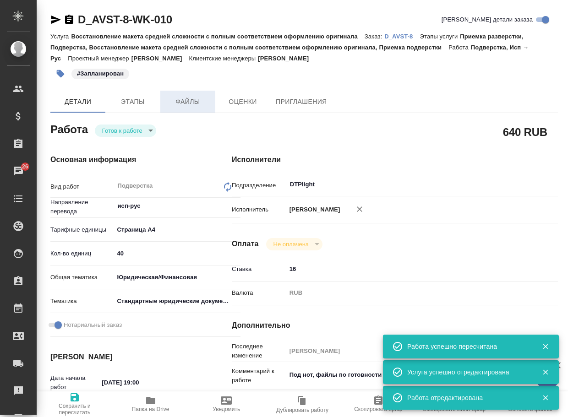
type textarea "x"
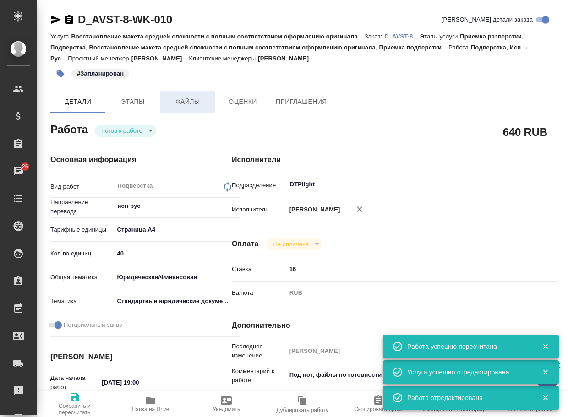
type textarea "x"
click at [133, 125] on div "Работа Готов к работе readyForWork" at bounding box center [122, 128] width 145 height 16
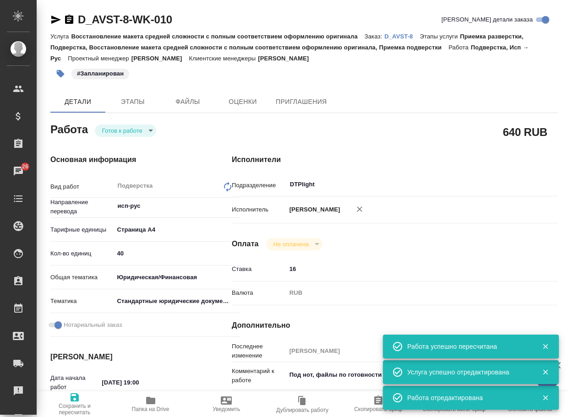
click at [132, 129] on body "🙏 .cls-1 fill:#fff; AWATERA Arsenyeva Vera Клиенты Спецификации Заказы 26 Чаты …" at bounding box center [284, 208] width 568 height 417
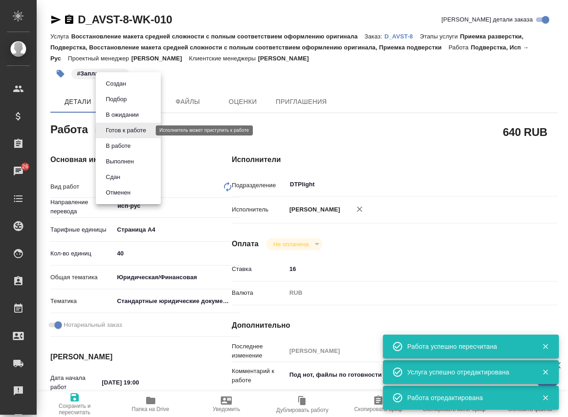
type textarea "x"
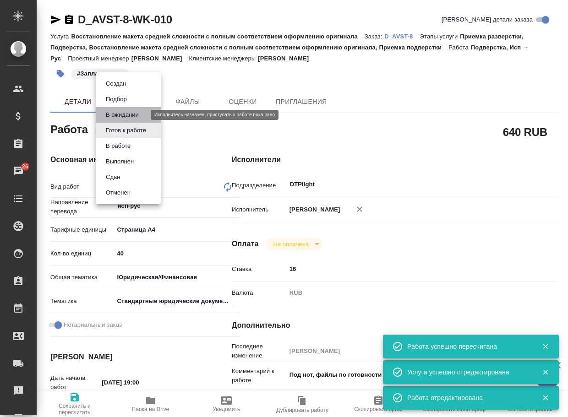
click at [130, 114] on button "В ожидании" at bounding box center [122, 115] width 38 height 10
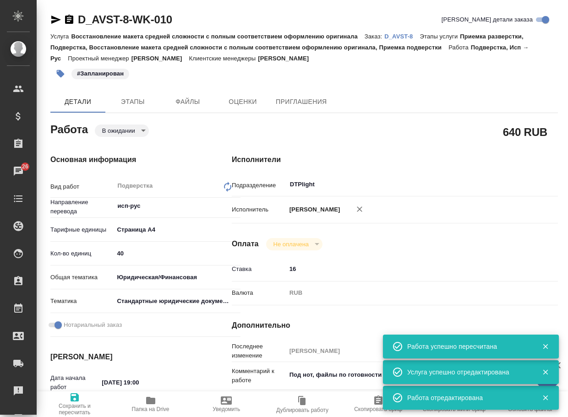
type textarea "x"
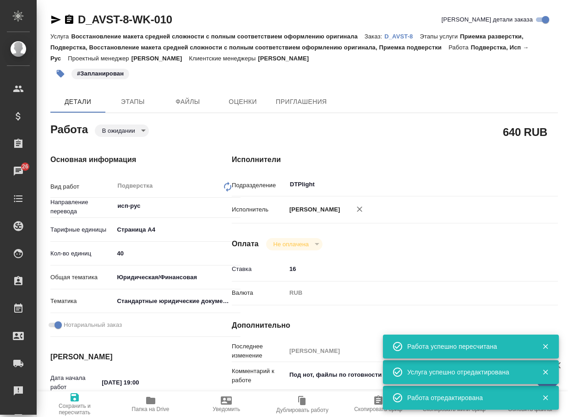
type textarea "x"
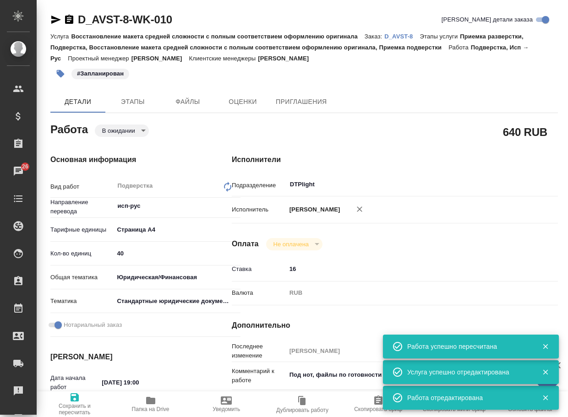
type textarea "x"
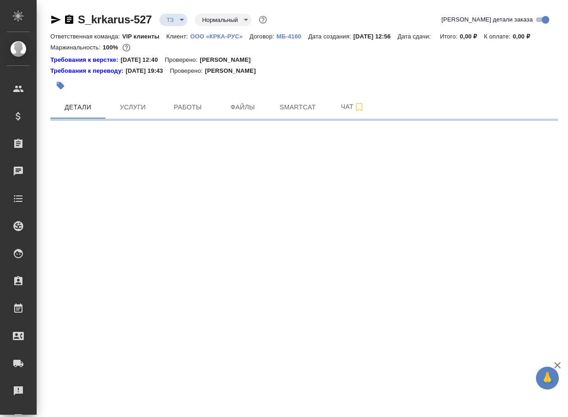
select select "RU"
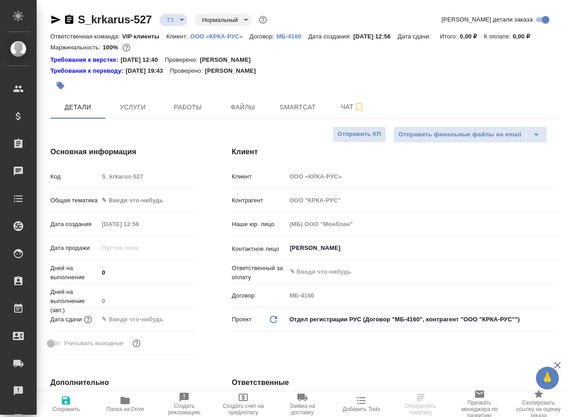
type textarea "x"
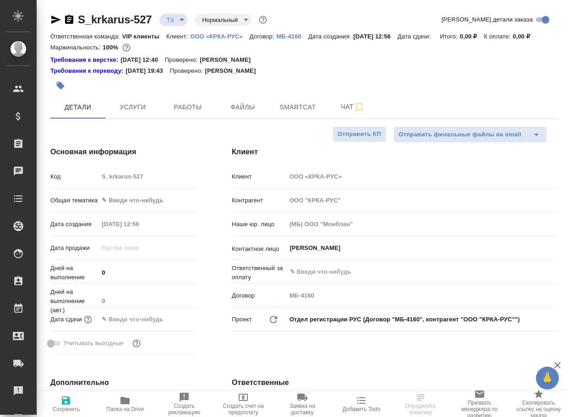
type textarea "x"
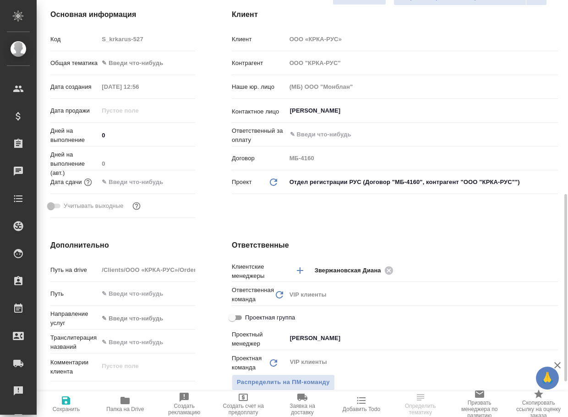
scroll to position [275, 0]
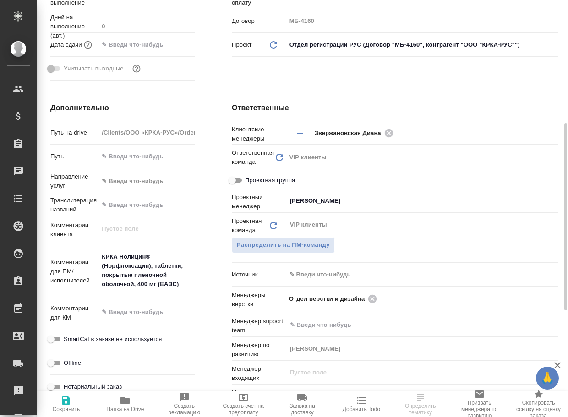
click at [124, 404] on icon "button" at bounding box center [124, 400] width 9 height 7
type textarea "x"
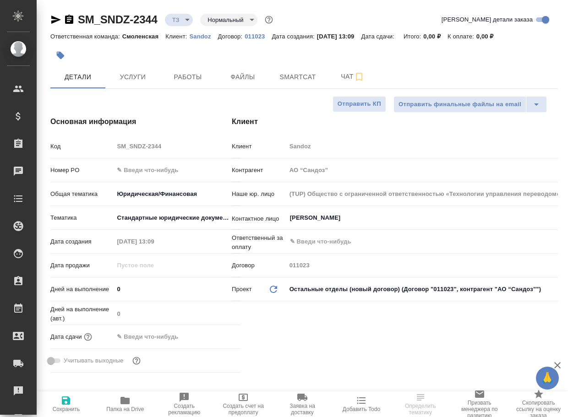
select select "RU"
type input "[PERSON_NAME]"
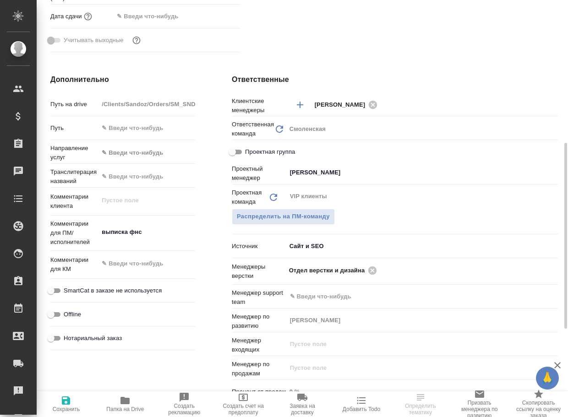
click at [127, 399] on icon "button" at bounding box center [124, 400] width 9 height 7
select select "RU"
type textarea "x"
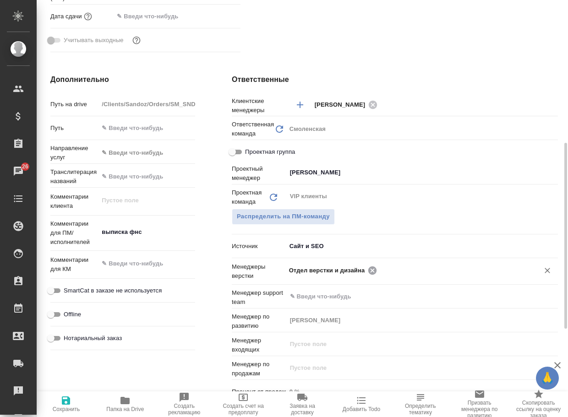
click at [373, 272] on icon at bounding box center [372, 270] width 8 height 8
type textarea "x"
click at [373, 272] on input "text" at bounding box center [406, 270] width 235 height 11
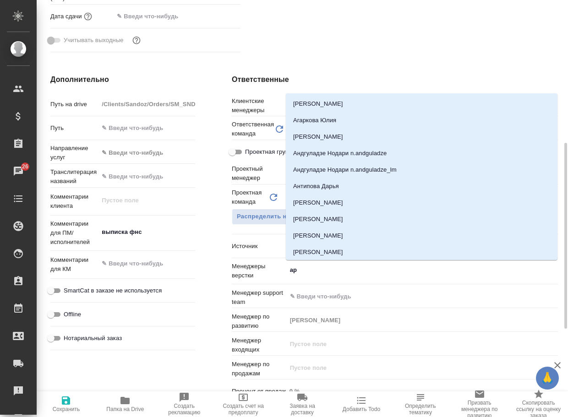
type input "арс"
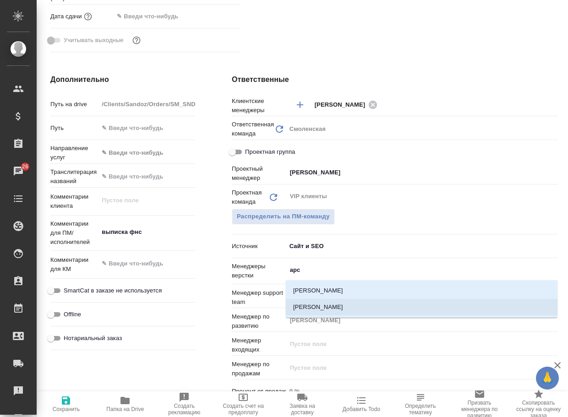
click at [347, 308] on li "[PERSON_NAME]" at bounding box center [422, 307] width 272 height 16
type textarea "x"
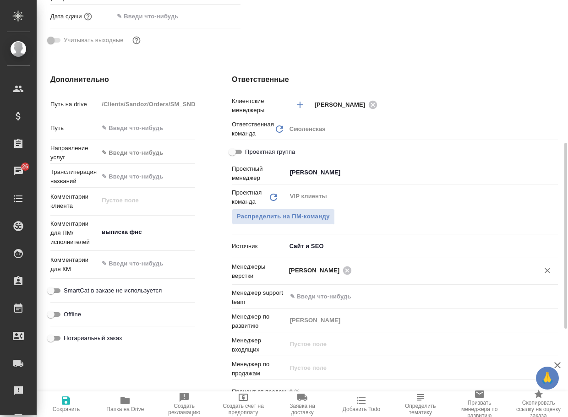
click at [75, 401] on span "Сохранить" at bounding box center [66, 403] width 48 height 17
type textarea "x"
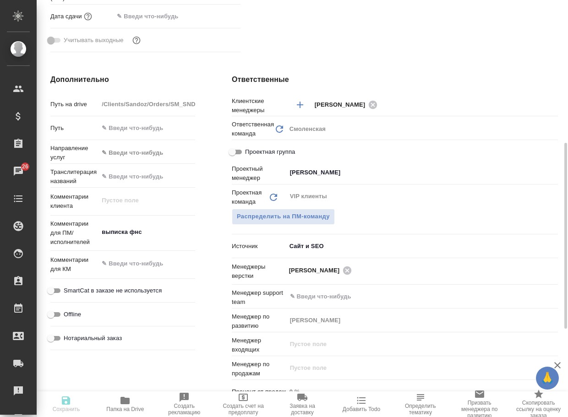
type textarea "x"
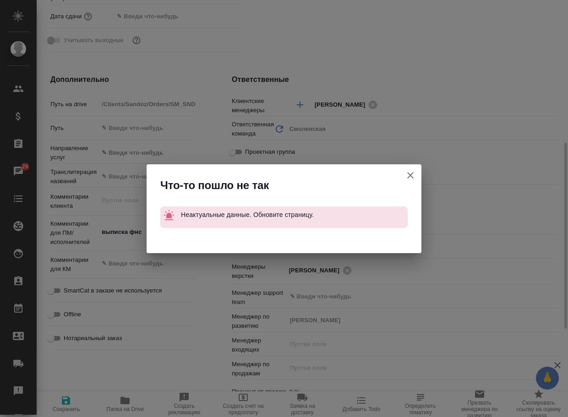
type textarea "x"
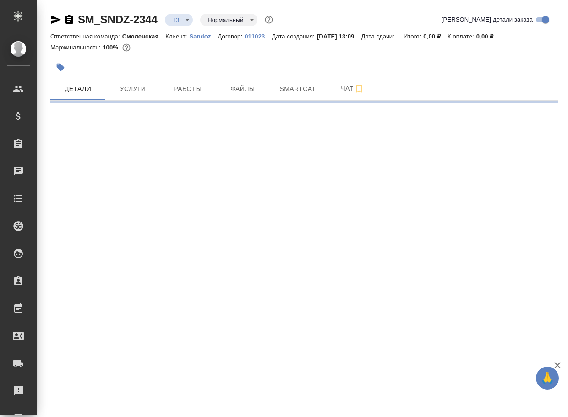
select select "RU"
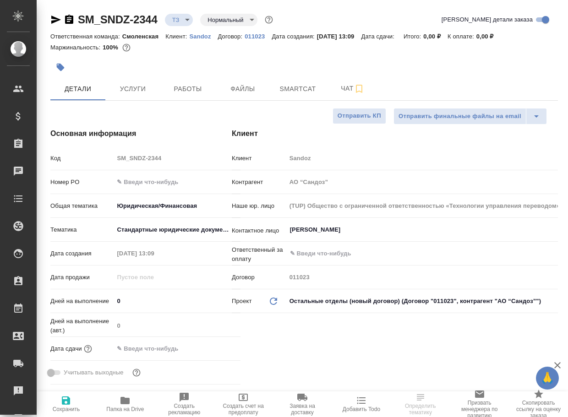
type textarea "x"
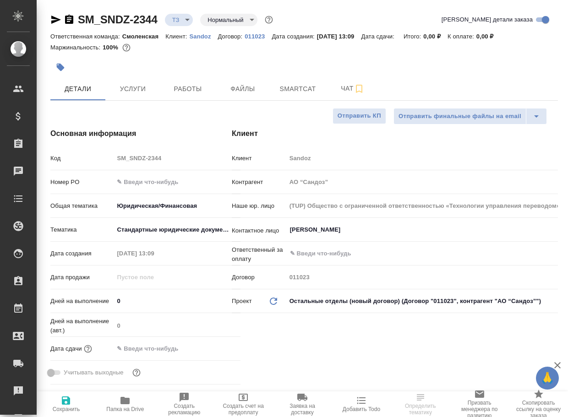
type textarea "x"
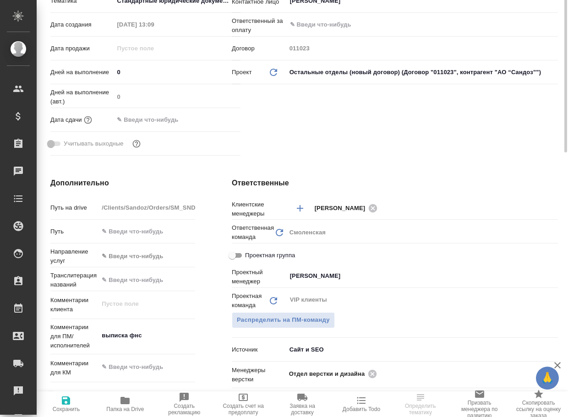
scroll to position [366, 0]
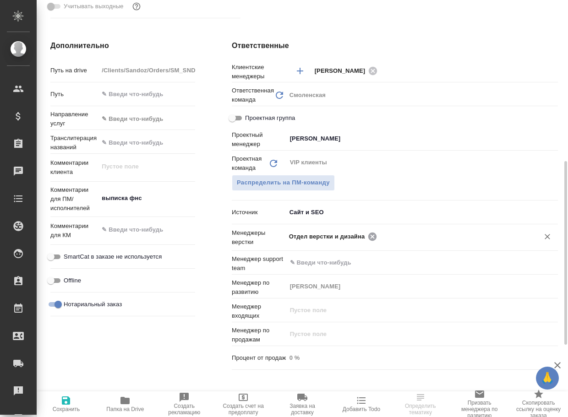
click at [371, 239] on icon at bounding box center [372, 236] width 8 height 8
type textarea "x"
click at [371, 239] on input "text" at bounding box center [406, 236] width 235 height 11
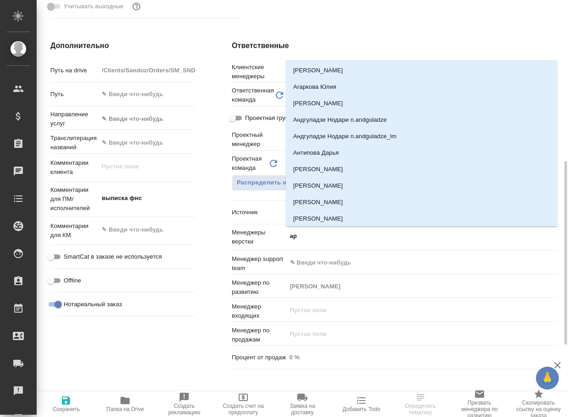
type input "арс"
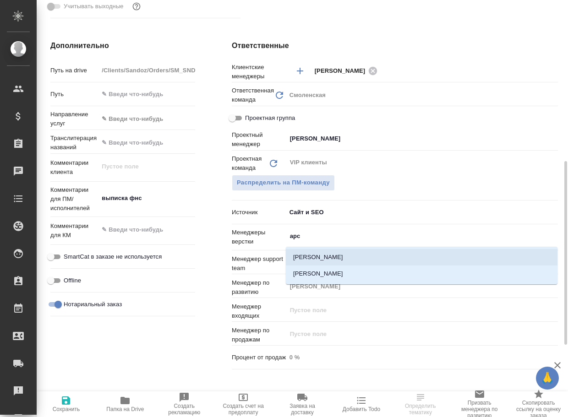
click at [349, 273] on li "[PERSON_NAME]" at bounding box center [422, 274] width 272 height 16
type textarea "x"
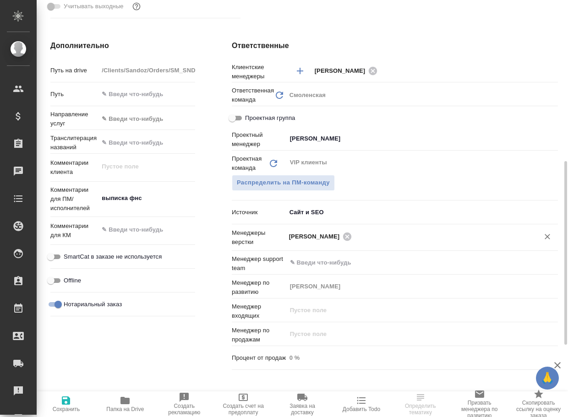
click at [71, 402] on icon "button" at bounding box center [65, 400] width 11 height 11
type textarea "x"
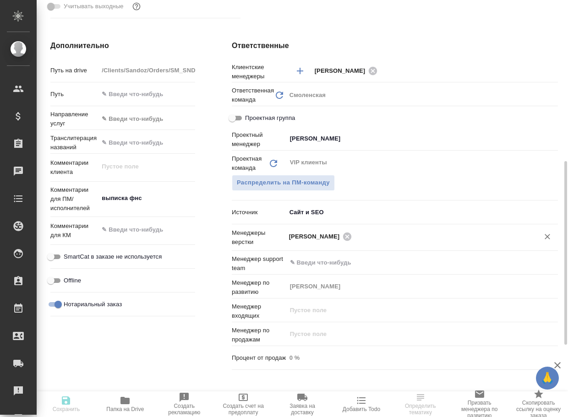
type textarea "x"
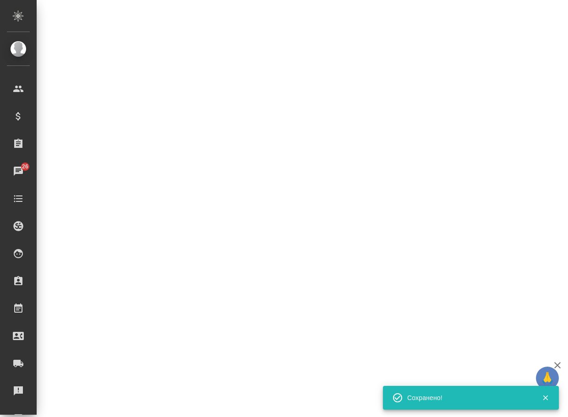
select select "RU"
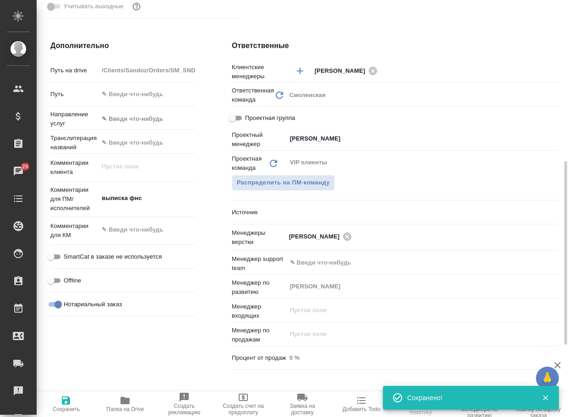
type textarea "x"
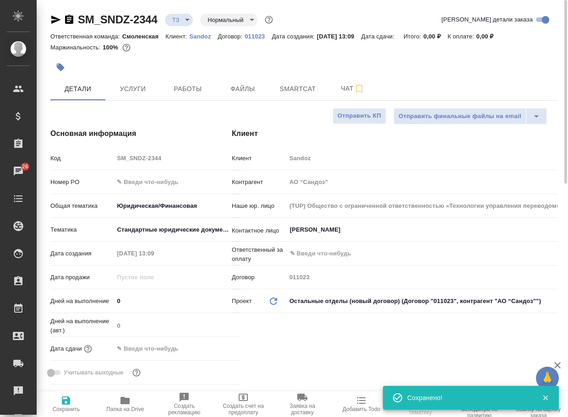
click at [184, 20] on body "🙏 .cls-1 fill:#fff; AWATERA Arsenyeva Vera Клиенты Спецификации Заказы 26 Чаты …" at bounding box center [284, 208] width 568 height 417
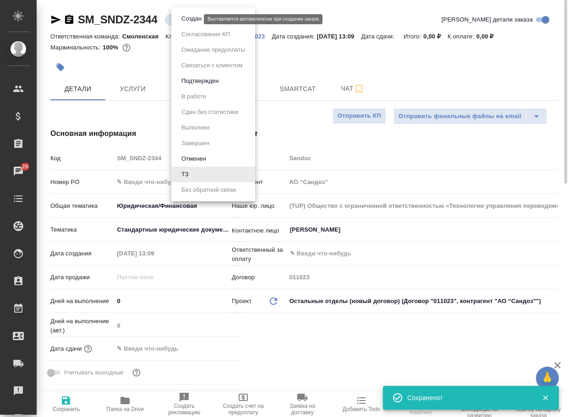
click at [187, 20] on button "Создан" at bounding box center [192, 19] width 26 height 10
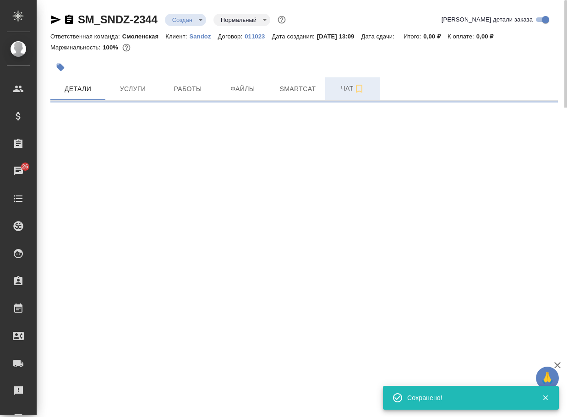
select select "RU"
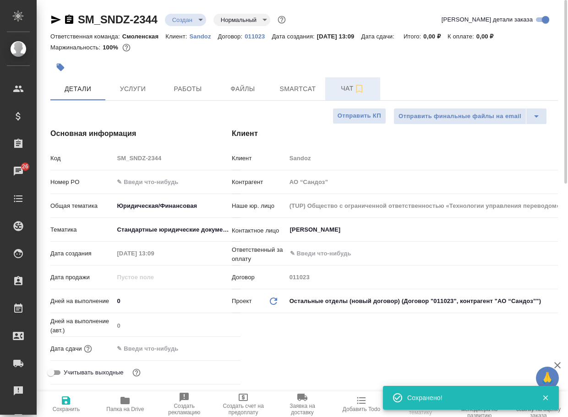
type textarea "x"
click at [345, 84] on span "Чат" at bounding box center [353, 88] width 44 height 11
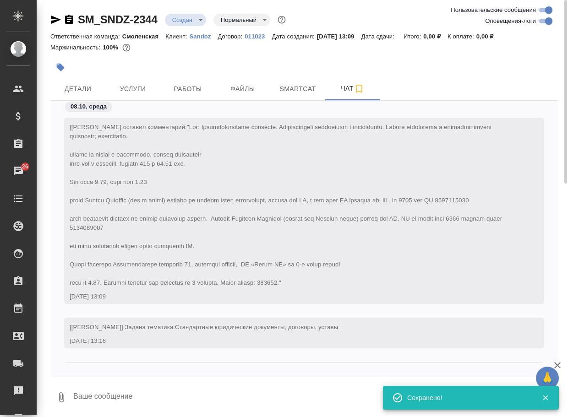
scroll to position [186, 0]
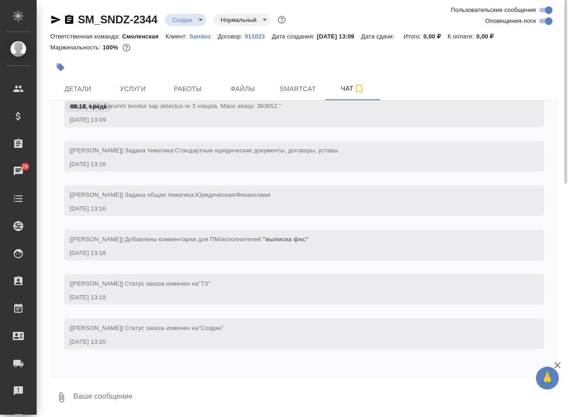
click at [132, 398] on textarea at bounding box center [314, 397] width 485 height 31
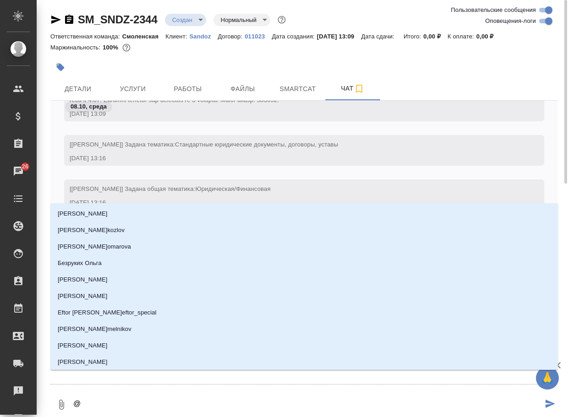
type textarea "@к"
type input "к"
type textarea "@ко"
type input "ко"
type textarea "@коз"
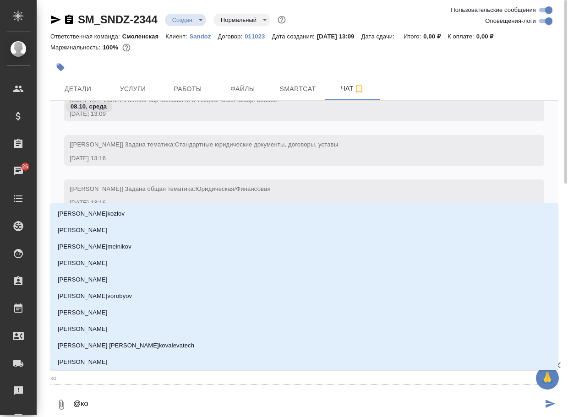
type input "коз"
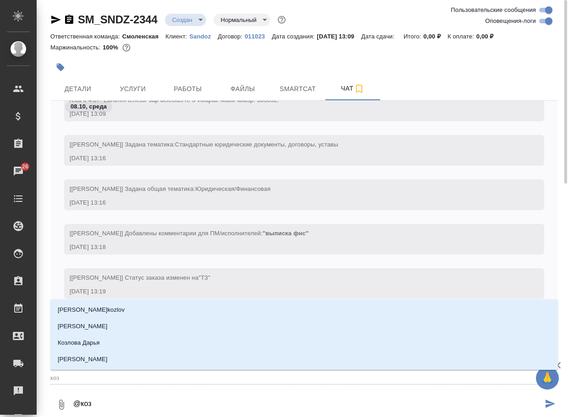
type textarea "@козл"
type input "козл"
type textarea "@козло"
type input "козло"
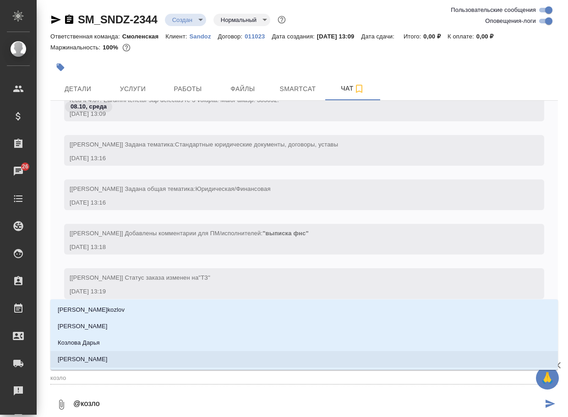
click at [148, 363] on li "Козлова Мария" at bounding box center [303, 359] width 507 height 16
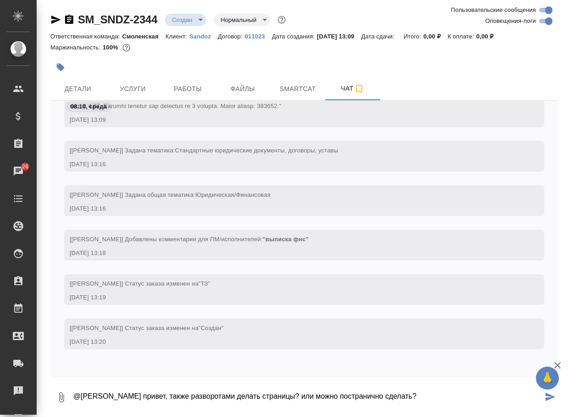
type textarea "@Козлова Мария привет, также разворотами делать страницы? или можно постранично…"
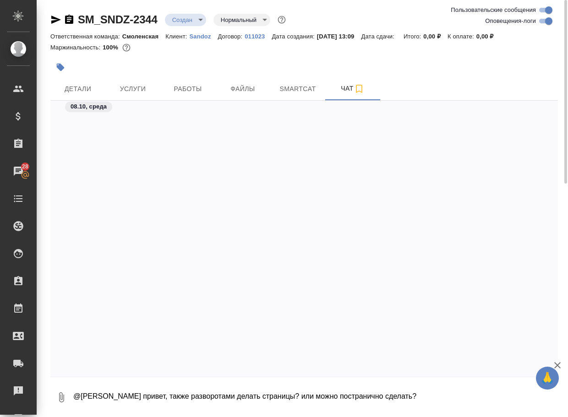
scroll to position [738, 0]
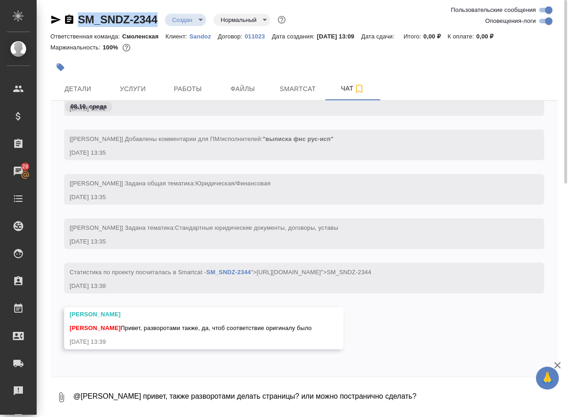
drag, startPoint x: 167, startPoint y: 24, endPoint x: 76, endPoint y: 13, distance: 92.2
click at [76, 13] on div "SM_SNDZ-2344 Создан new Нормальный normal" at bounding box center [168, 19] width 237 height 15
copy link "SM_SNDZ-2344"
click at [57, 395] on icon "button" at bounding box center [61, 397] width 11 height 11
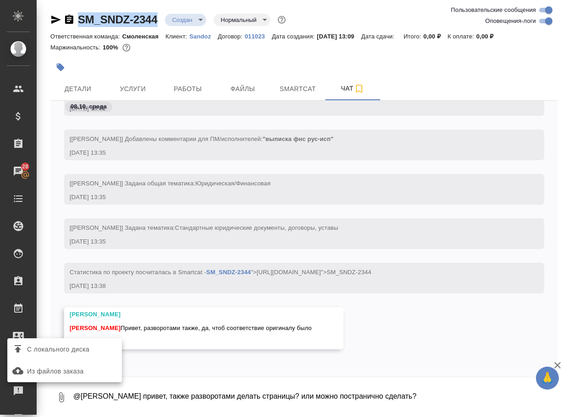
click at [76, 348] on span "С локального диска" at bounding box center [58, 349] width 62 height 11
click at [0, 0] on input "С локального диска" at bounding box center [0, 0] width 0 height 0
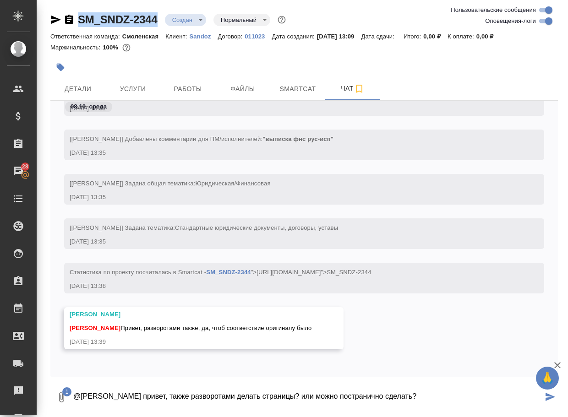
click at [151, 389] on textarea "@Козлова Мария привет, также разворотами делать страницы? или можно постранично…" at bounding box center [307, 397] width 470 height 31
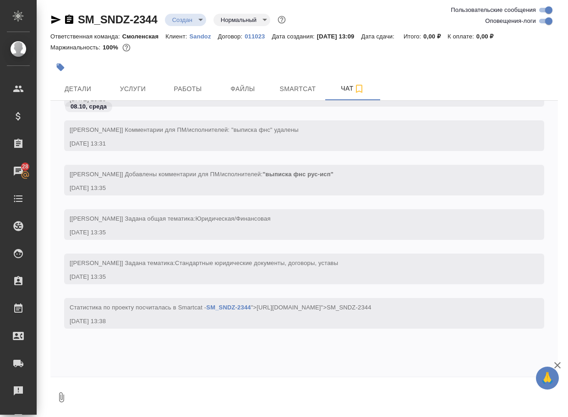
scroll to position [845, 0]
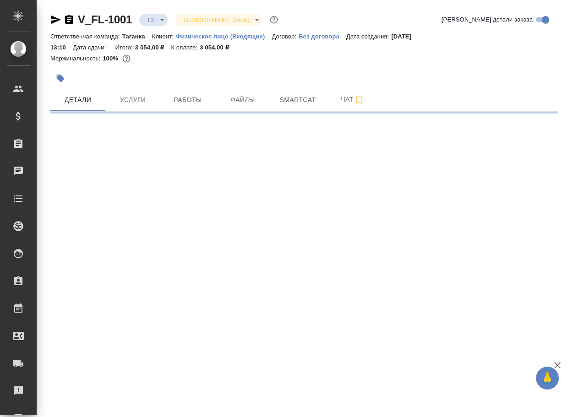
select select "RU"
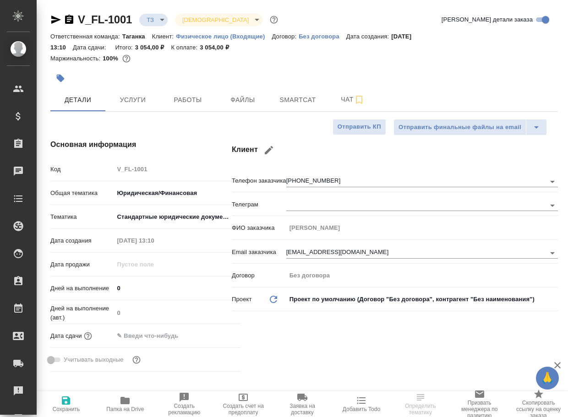
type textarea "x"
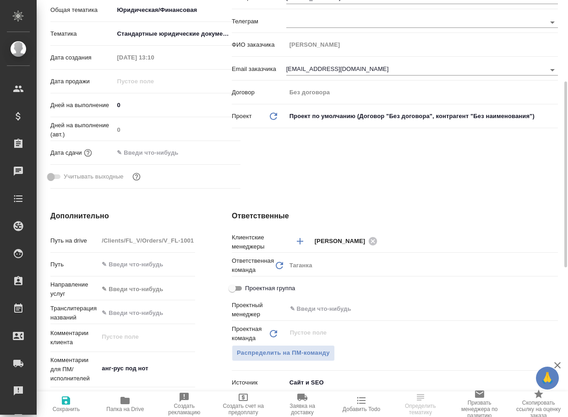
scroll to position [275, 0]
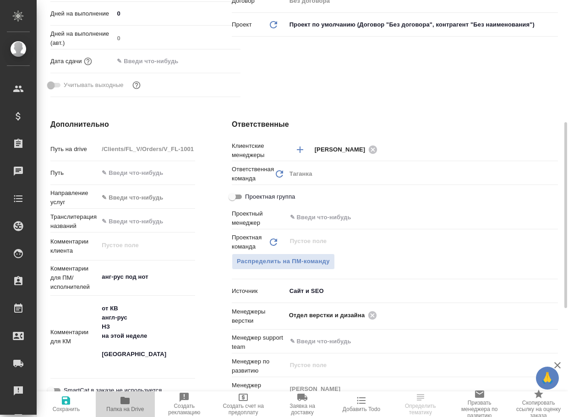
click at [129, 409] on span "Папка на Drive" at bounding box center [125, 409] width 38 height 6
type textarea "x"
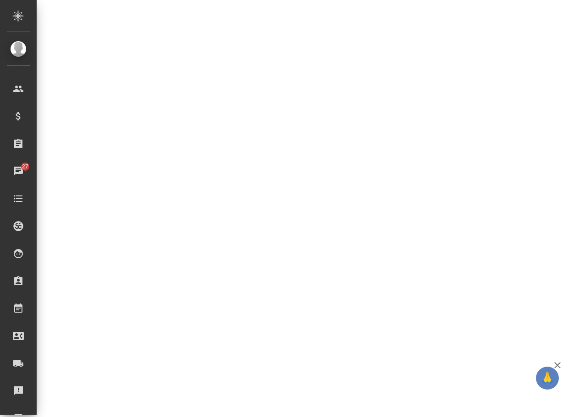
select select "RU"
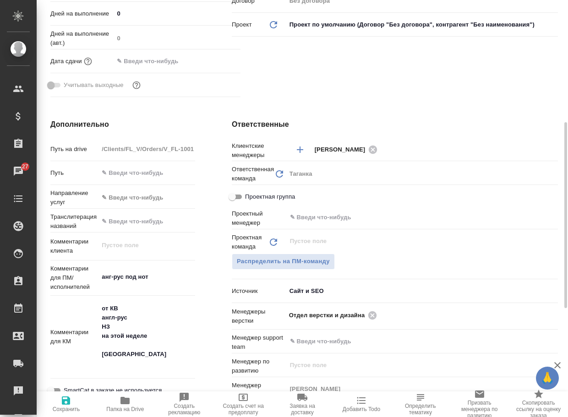
type textarea "x"
click at [372, 319] on icon at bounding box center [372, 315] width 8 height 8
type textarea "x"
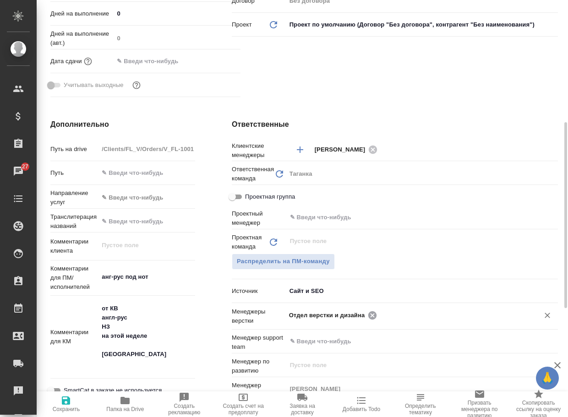
type textarea "x"
click at [372, 319] on input "text" at bounding box center [406, 315] width 235 height 11
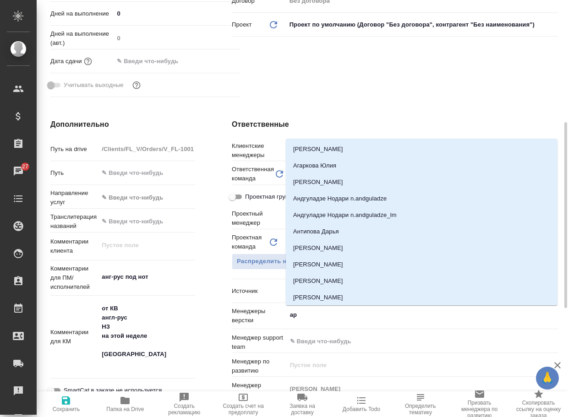
type input "арс"
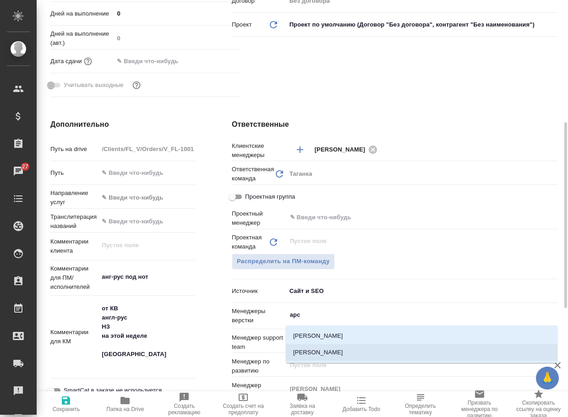
click at [354, 349] on li "[PERSON_NAME]" at bounding box center [422, 352] width 272 height 16
type textarea "x"
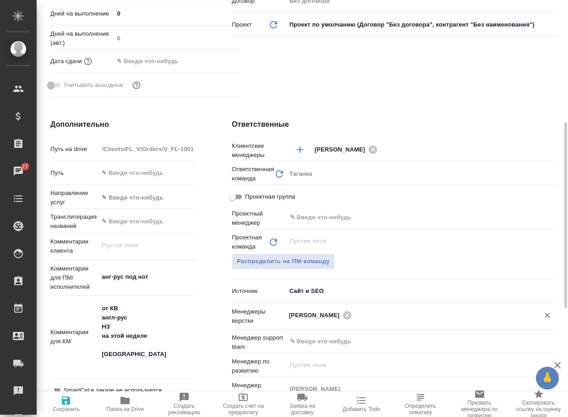
click at [67, 403] on icon "button" at bounding box center [65, 400] width 11 height 11
type textarea "x"
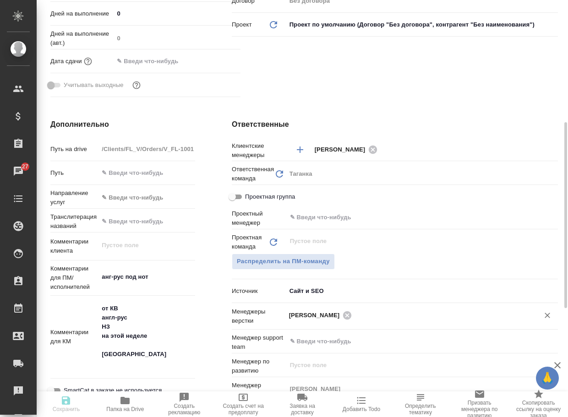
type textarea "x"
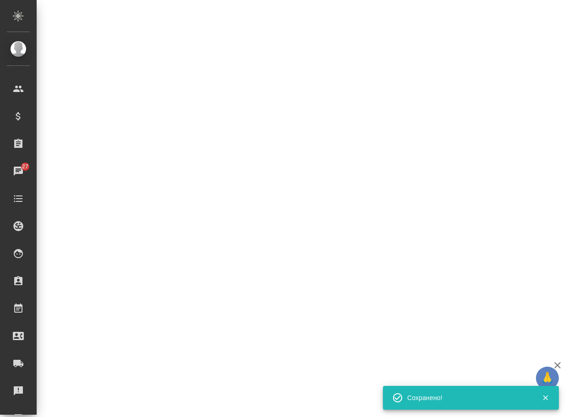
select select "RU"
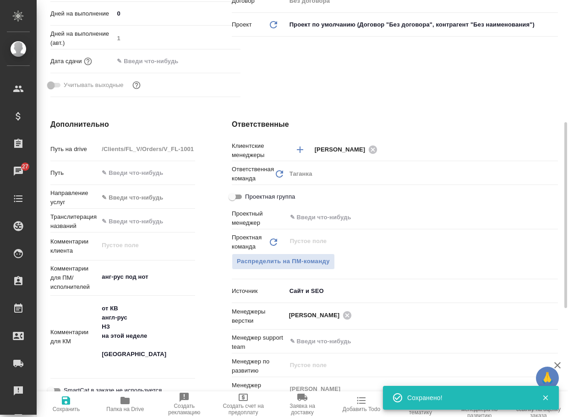
type textarea "x"
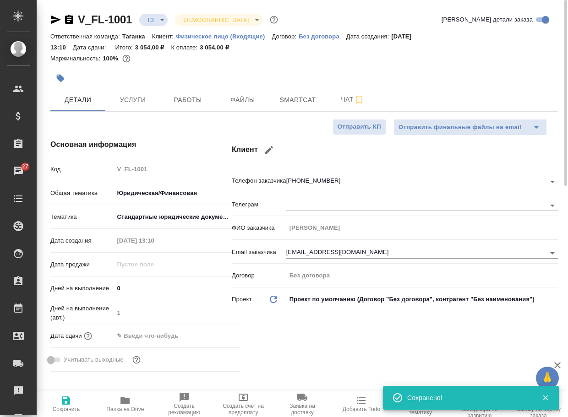
click at [157, 21] on body "🙏 .cls-1 fill:#fff; AWATERA Arsenyeva [PERSON_NAME] Спецификации Заказы 27 Чаты…" at bounding box center [284, 208] width 568 height 417
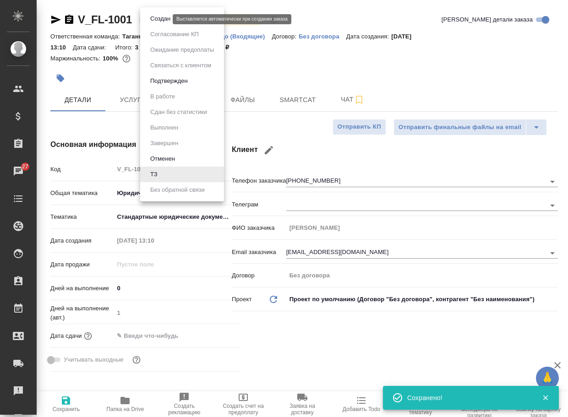
click at [161, 23] on button "Создан" at bounding box center [160, 19] width 26 height 10
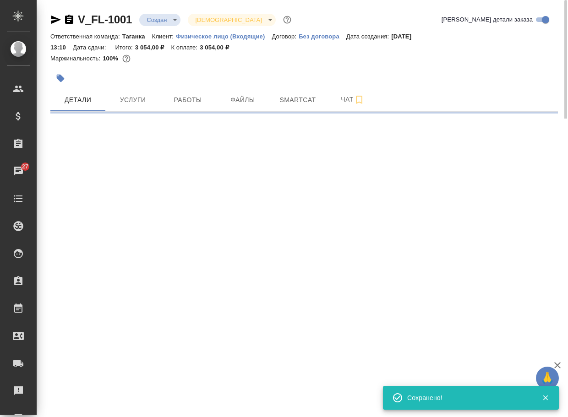
select select "RU"
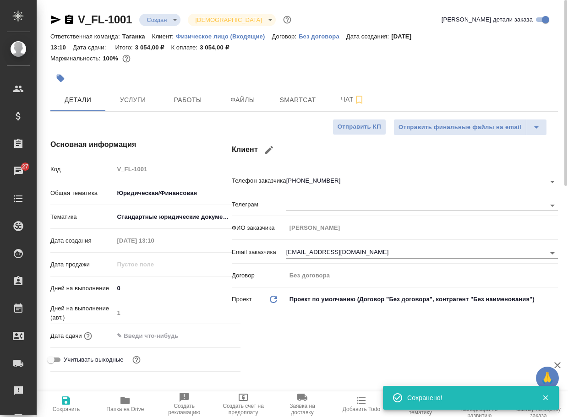
type textarea "x"
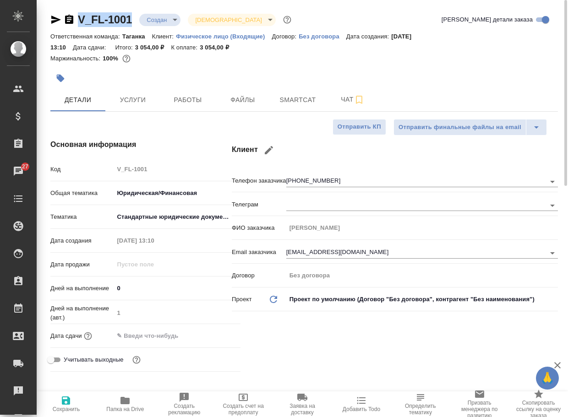
drag, startPoint x: 135, startPoint y: 24, endPoint x: 70, endPoint y: 21, distance: 65.6
click at [70, 21] on div "V_FL-1001 Создан new Святая троица holyTrinity" at bounding box center [171, 19] width 243 height 15
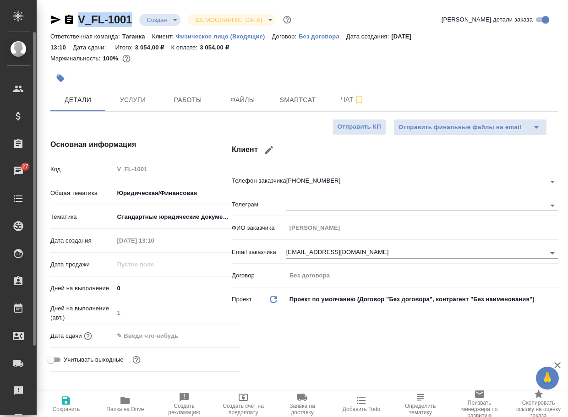
copy link "V_FL-1001"
type textarea "x"
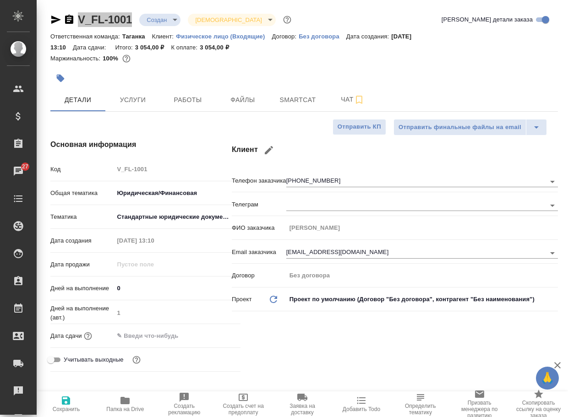
type textarea "x"
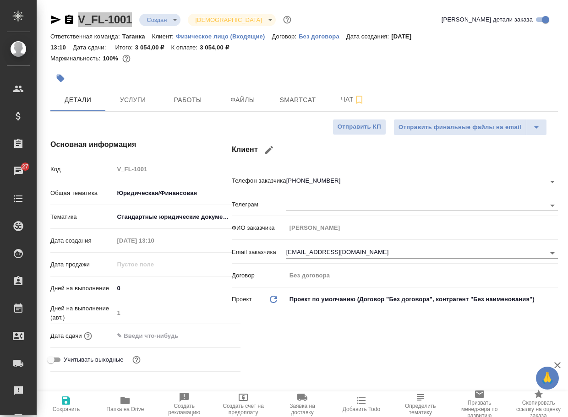
type textarea "x"
click at [349, 96] on span "Чат" at bounding box center [353, 99] width 44 height 11
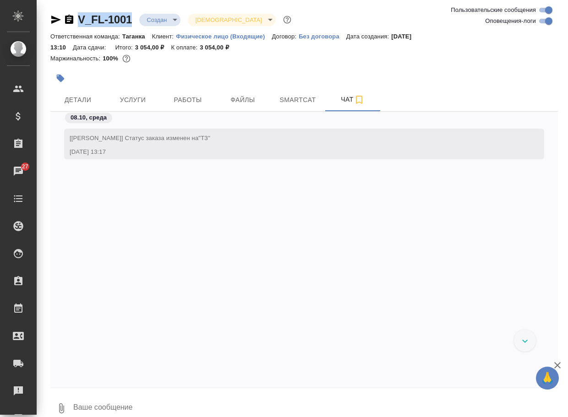
scroll to position [21, 0]
click at [59, 414] on button "0" at bounding box center [61, 408] width 22 height 31
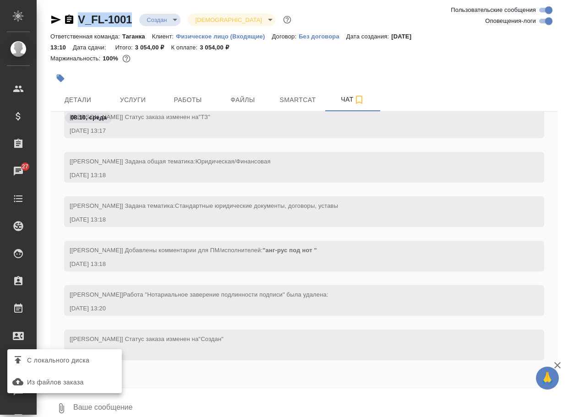
click at [89, 359] on span "С локального диска" at bounding box center [58, 360] width 62 height 11
click at [0, 0] on input "С локального диска" at bounding box center [0, 0] width 0 height 0
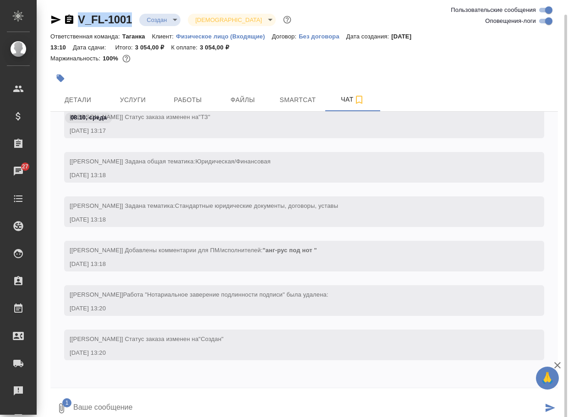
scroll to position [7, 0]
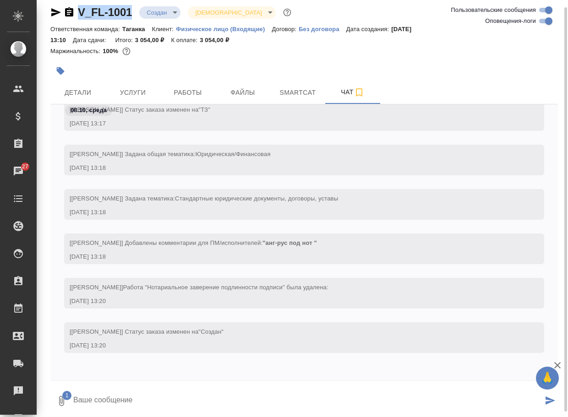
drag, startPoint x: 116, startPoint y: 400, endPoint x: 107, endPoint y: 389, distance: 14.3
click at [115, 400] on textarea at bounding box center [307, 401] width 470 height 31
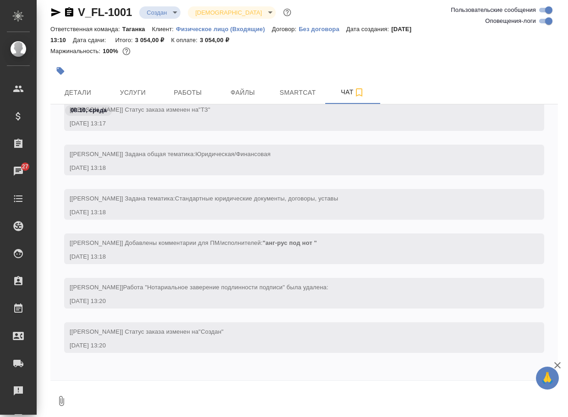
scroll to position [84, 0]
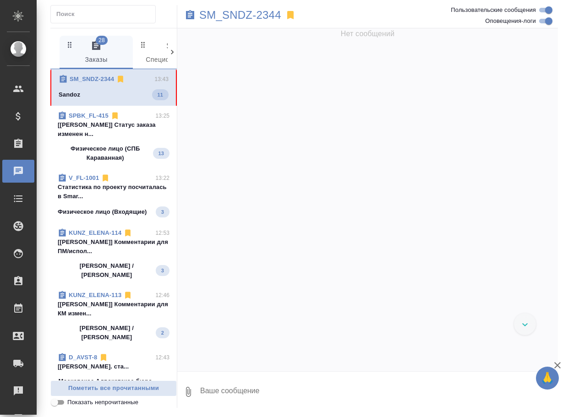
click at [114, 78] on link "SM_SNDZ-2344" at bounding box center [92, 79] width 44 height 7
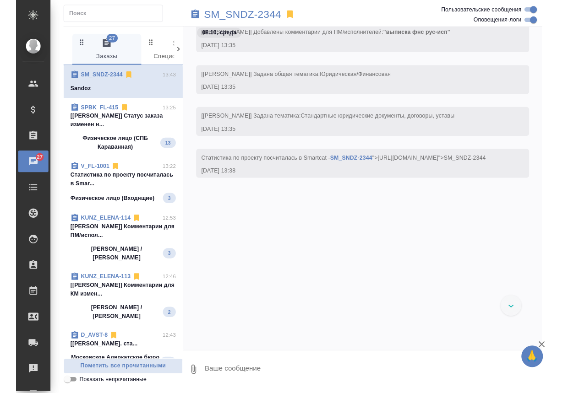
scroll to position [659, 0]
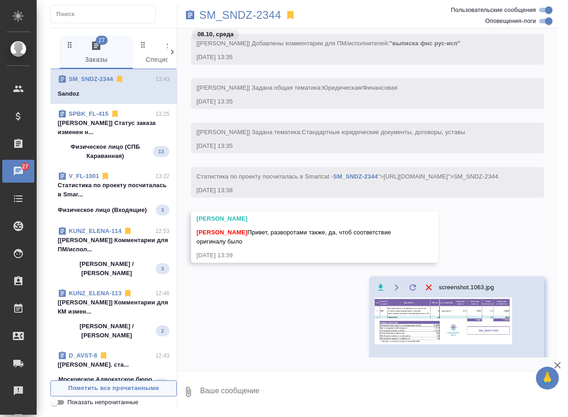
drag, startPoint x: 76, startPoint y: 390, endPoint x: 142, endPoint y: 210, distance: 191.8
click at [76, 390] on span "Пометить все прочитанными" at bounding box center [113, 388] width 116 height 11
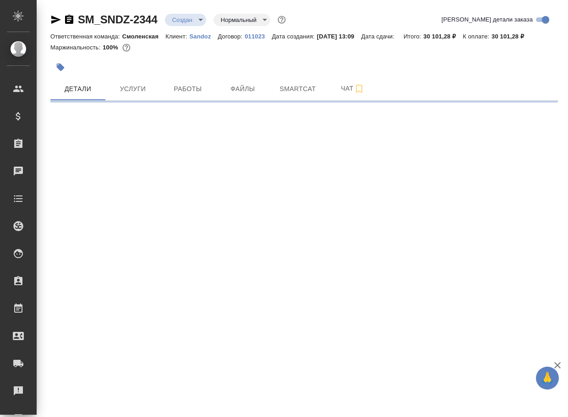
select select "RU"
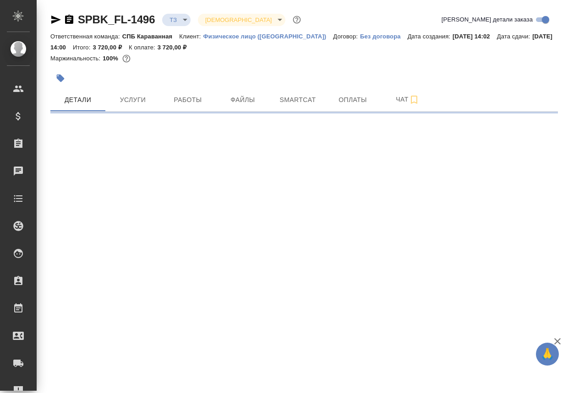
select select "RU"
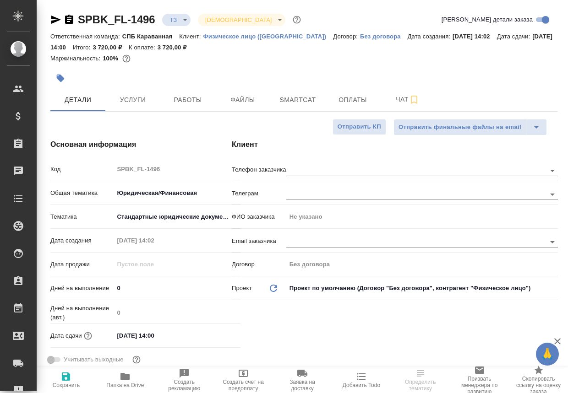
type textarea "x"
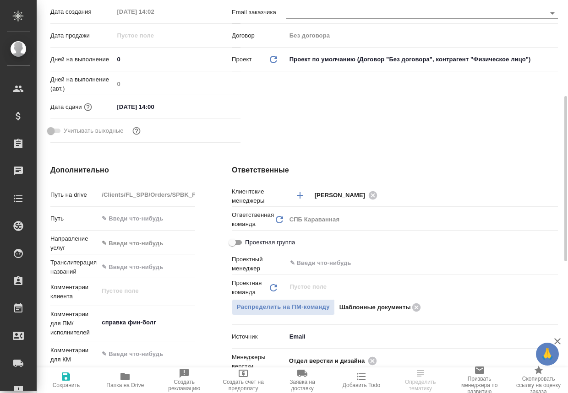
scroll to position [321, 0]
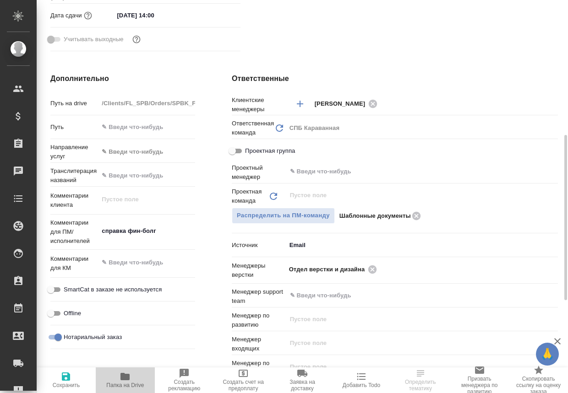
click at [116, 382] on span "Папка на Drive" at bounding box center [125, 385] width 38 height 6
type textarea "x"
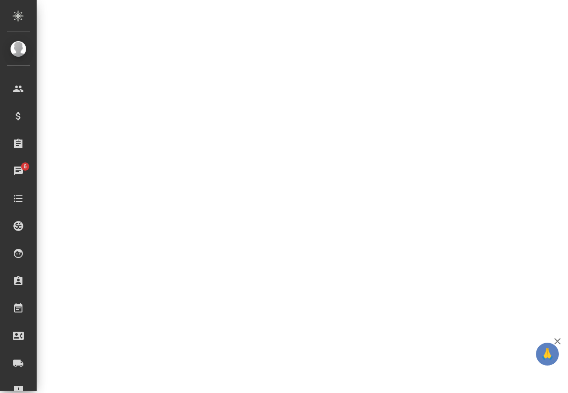
select select "RU"
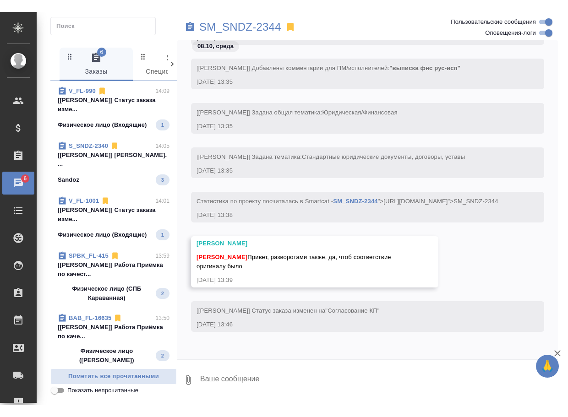
scroll to position [641, 0]
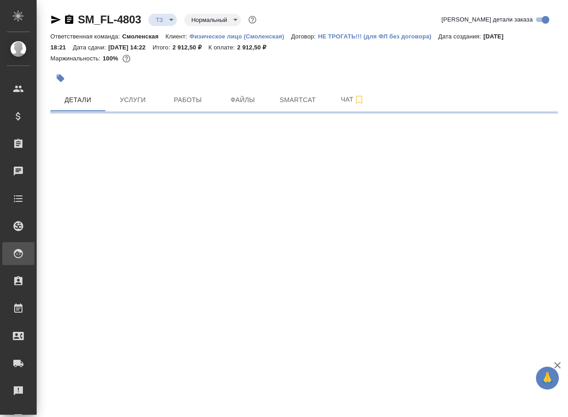
select select "RU"
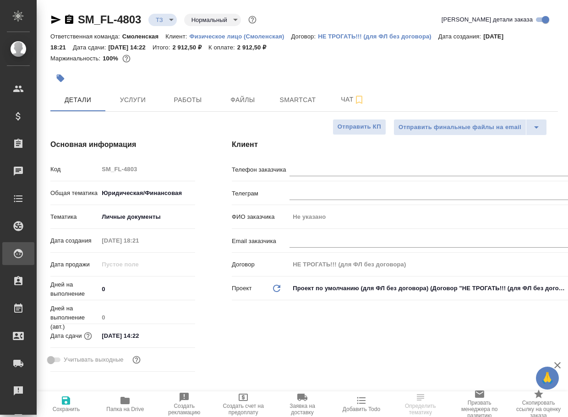
type textarea "x"
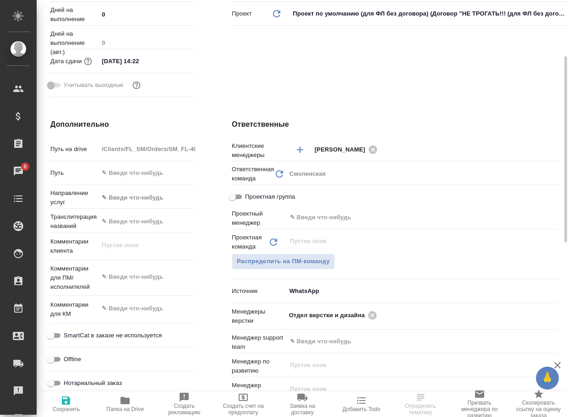
scroll to position [321, 0]
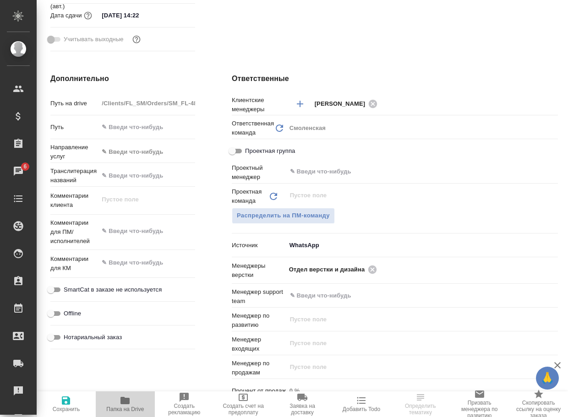
click at [123, 403] on icon "button" at bounding box center [124, 400] width 9 height 7
type textarea "x"
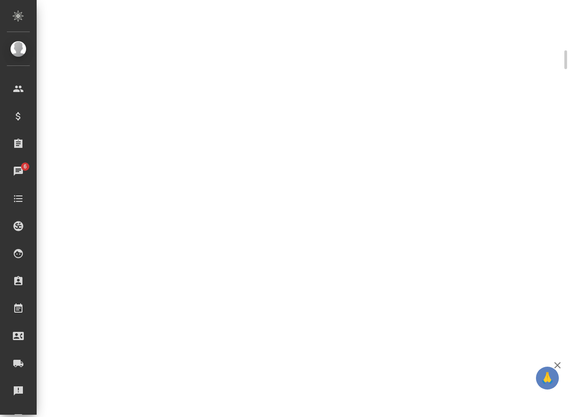
select select "RU"
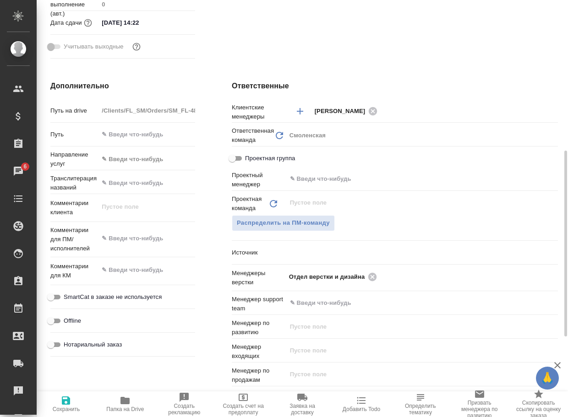
type textarea "x"
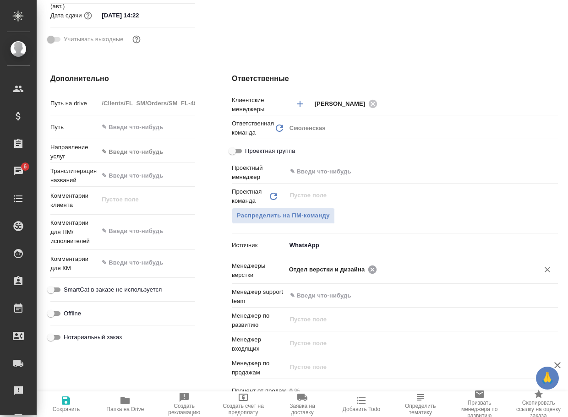
click at [371, 272] on icon at bounding box center [372, 269] width 8 height 8
type textarea "x"
click at [380, 272] on input "text" at bounding box center [452, 269] width 145 height 11
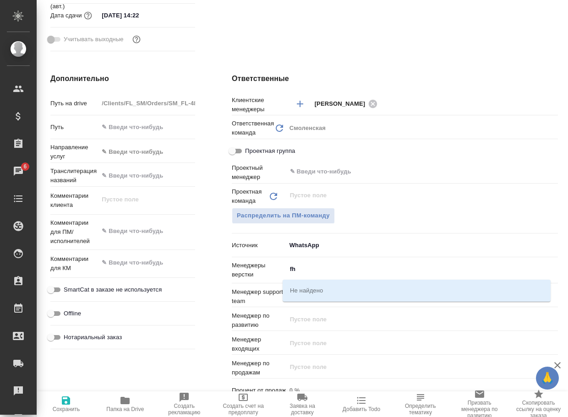
type input "f"
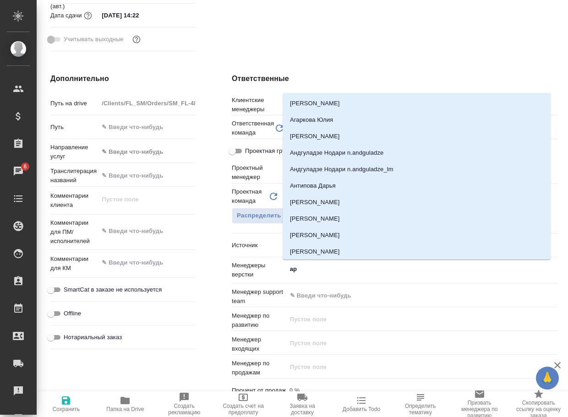
type input "арс"
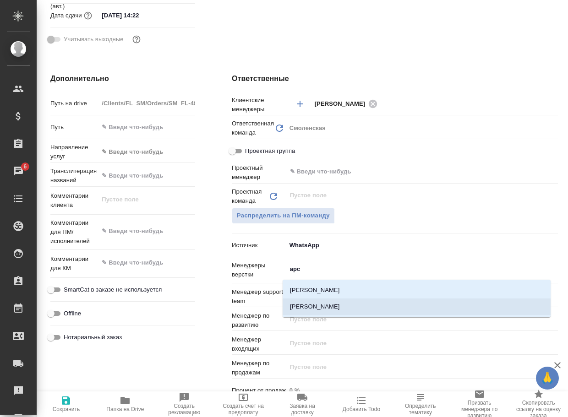
click at [341, 302] on li "Арсеньева Вера" at bounding box center [417, 307] width 268 height 16
type textarea "x"
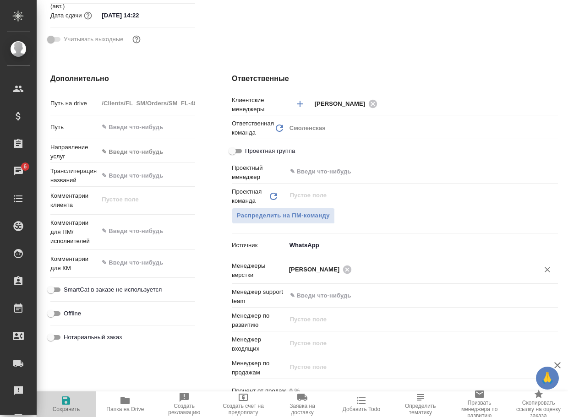
click at [61, 407] on span "Сохранить" at bounding box center [66, 409] width 27 height 6
type textarea "x"
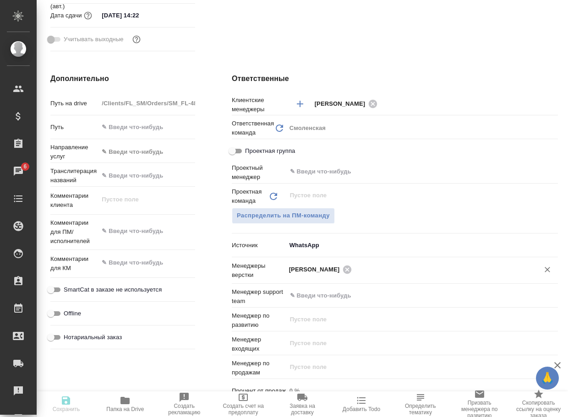
type textarea "x"
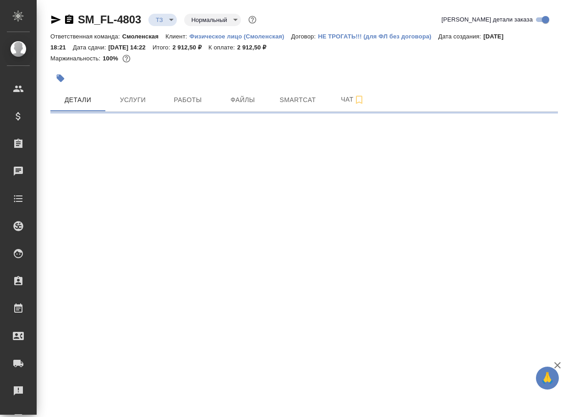
select select "RU"
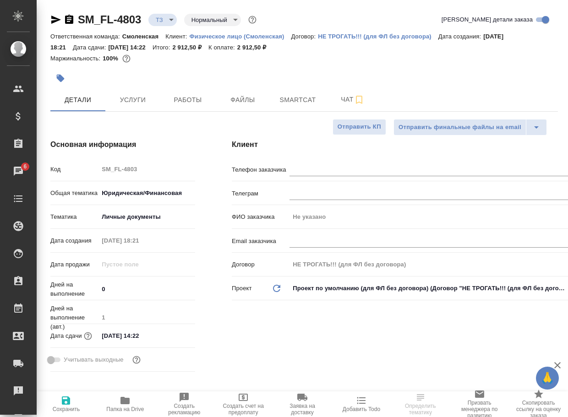
type textarea "x"
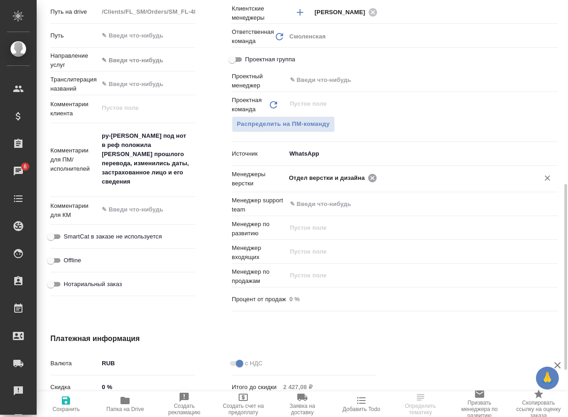
click at [374, 177] on icon at bounding box center [372, 178] width 8 height 8
click at [374, 177] on div ".cls-1 fill:#fff; AWATERA Arsenyeva [PERSON_NAME] Спецификации Заказы 6 Чаты To…" at bounding box center [284, 208] width 568 height 417
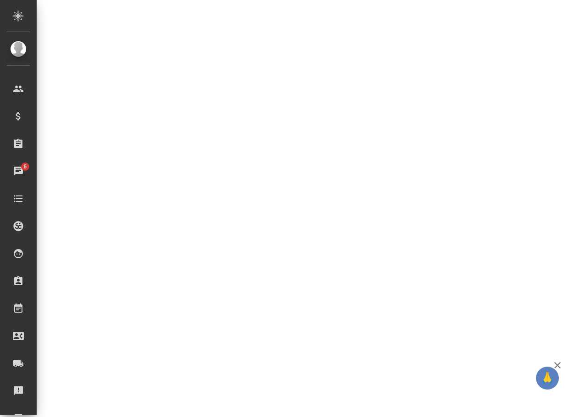
select select "RU"
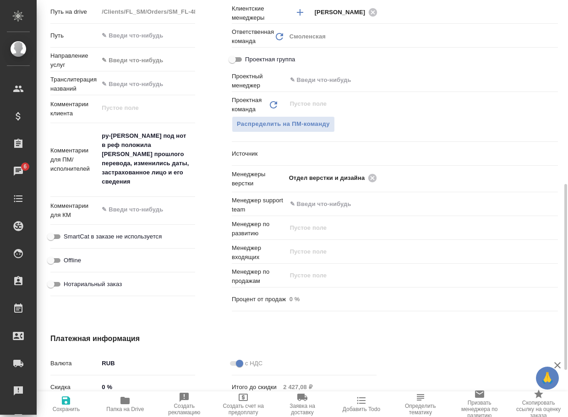
type textarea "x"
click at [372, 180] on icon at bounding box center [372, 178] width 8 height 8
type textarea "x"
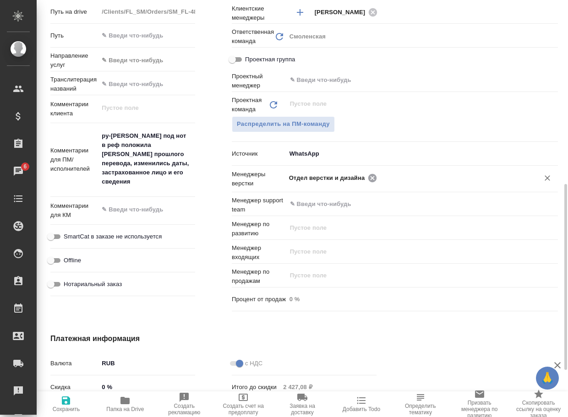
type textarea "x"
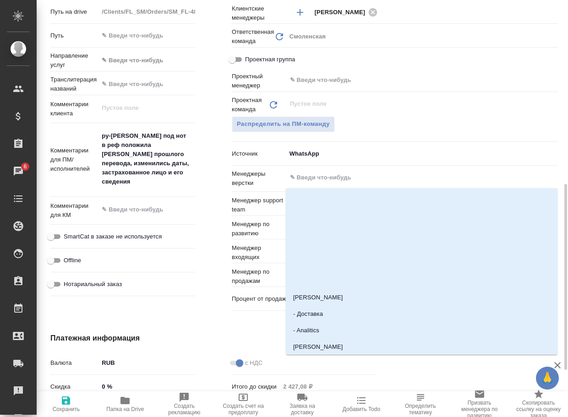
click at [372, 180] on input "text" at bounding box center [406, 177] width 235 height 11
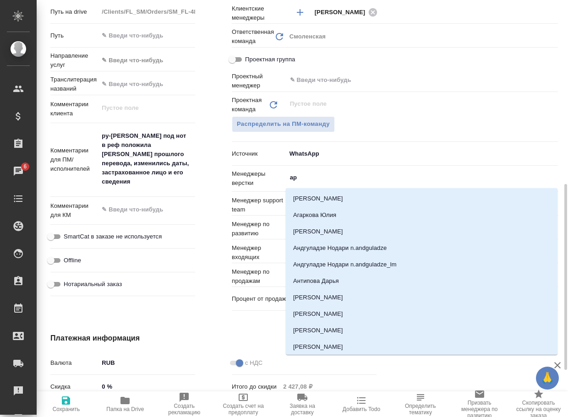
type input "арс"
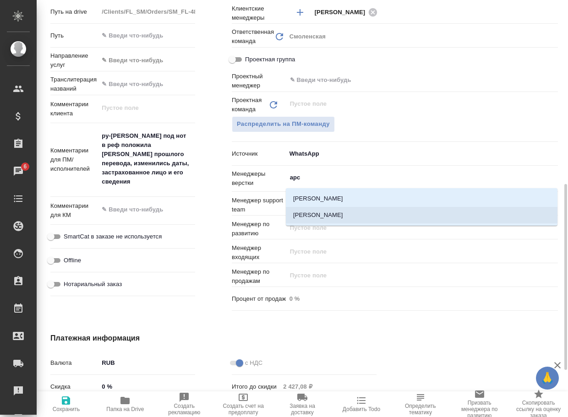
click at [354, 219] on li "Арсеньева Вера" at bounding box center [422, 215] width 272 height 16
type textarea "x"
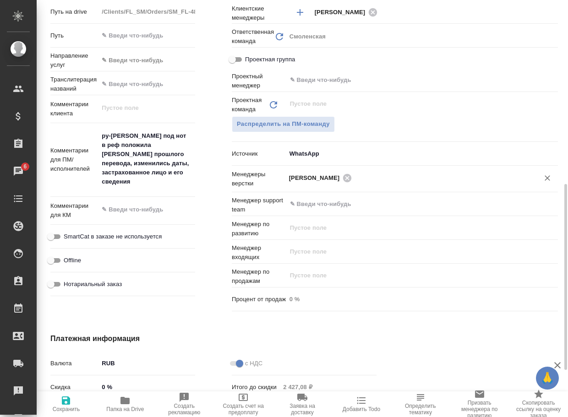
click at [75, 402] on span "Сохранить" at bounding box center [66, 403] width 48 height 17
type textarea "x"
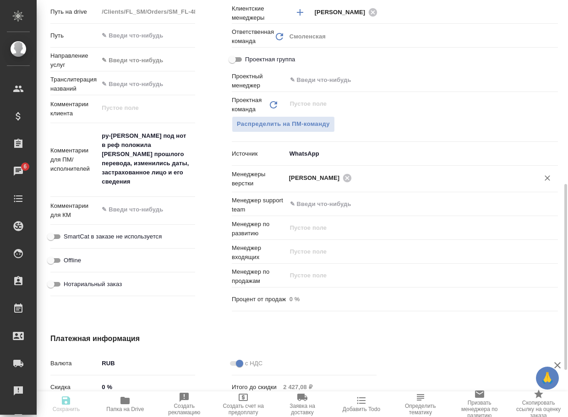
type textarea "x"
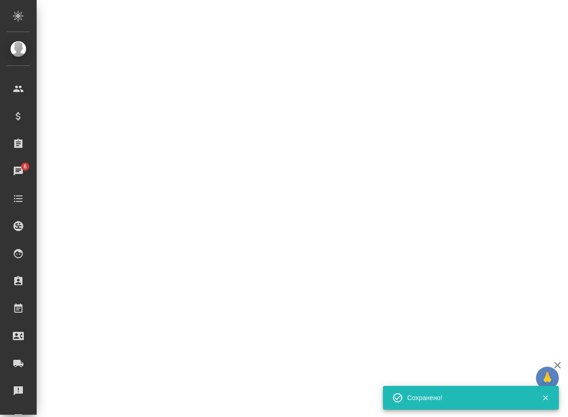
select select "RU"
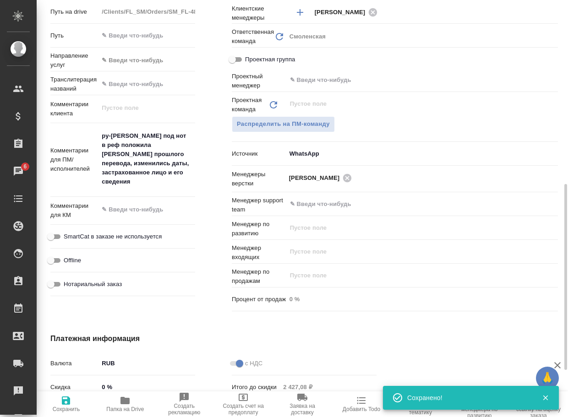
type textarea "x"
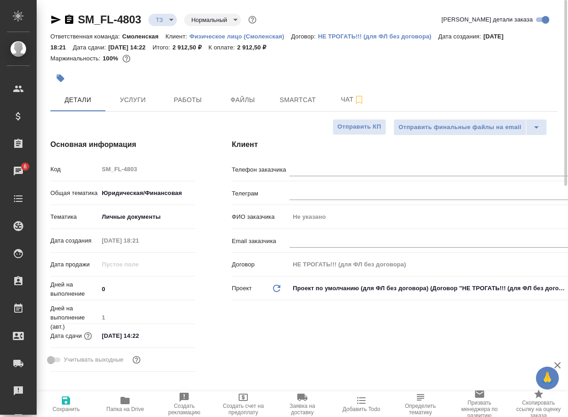
click at [168, 22] on body "🙏 .cls-1 fill:#fff; AWATERA Arsenyeva Vera Клиенты Спецификации Заказы 6 Чаты T…" at bounding box center [284, 208] width 568 height 417
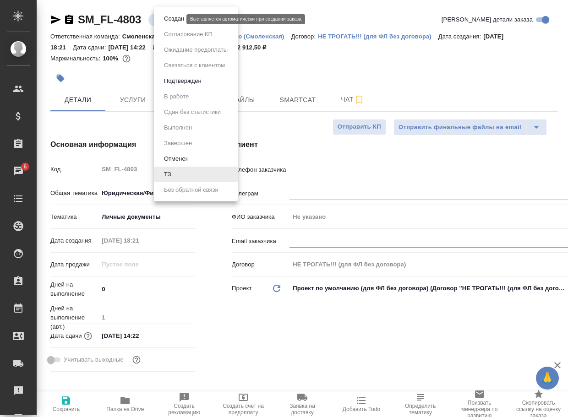
click at [170, 22] on button "Создан" at bounding box center [174, 19] width 26 height 10
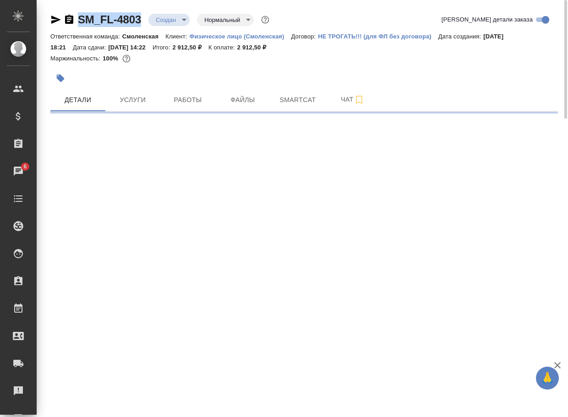
drag, startPoint x: 153, startPoint y: 24, endPoint x: 74, endPoint y: 24, distance: 78.8
click at [74, 24] on div "SM_FL-4803 Создан new Нормальный normal" at bounding box center [160, 19] width 221 height 15
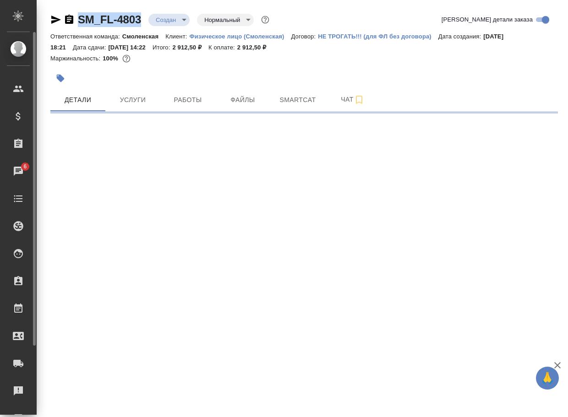
copy link "SM_FL-4803"
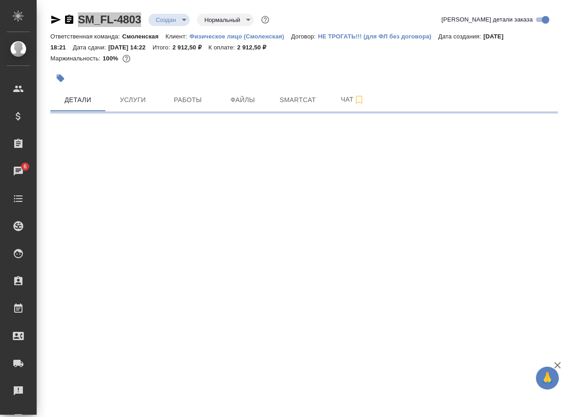
select select "RU"
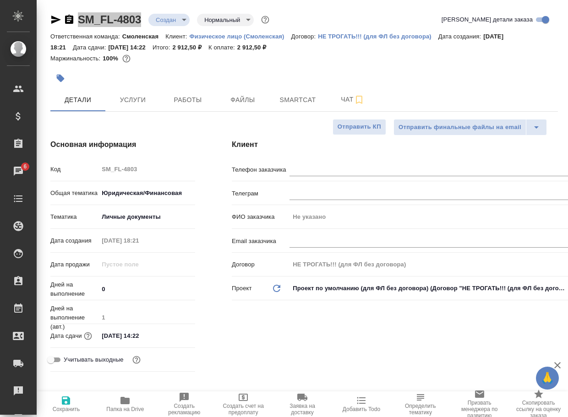
type textarea "x"
click at [342, 102] on span "Чат" at bounding box center [353, 99] width 44 height 11
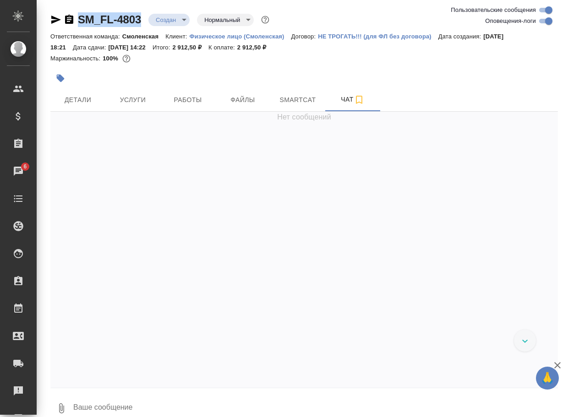
click at [58, 404] on icon "button" at bounding box center [61, 408] width 11 height 11
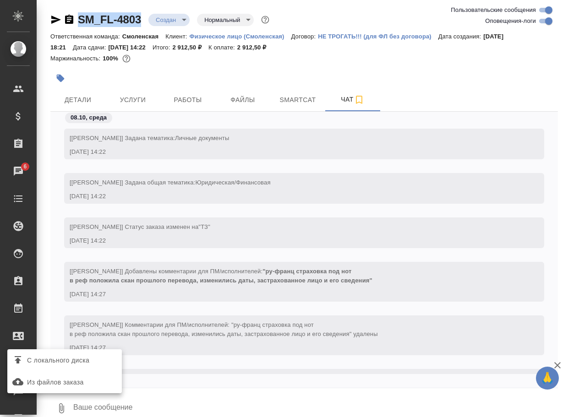
scroll to position [39, 0]
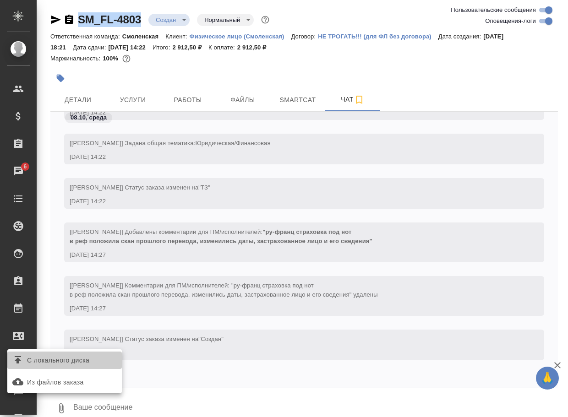
click at [80, 361] on span "С локального диска" at bounding box center [58, 360] width 62 height 11
click at [0, 0] on input "С локального диска" at bounding box center [0, 0] width 0 height 0
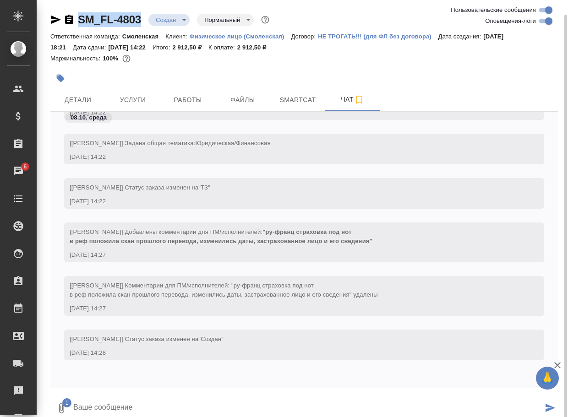
scroll to position [7, 0]
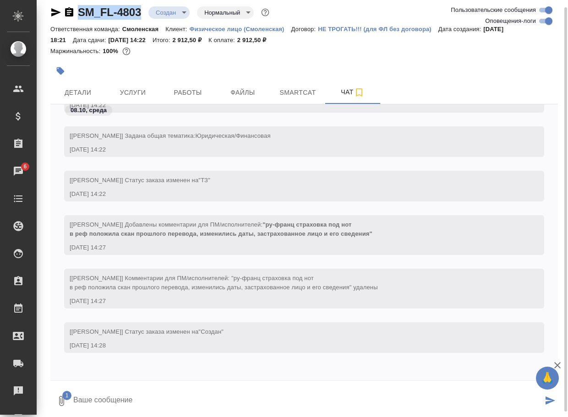
click at [138, 402] on textarea at bounding box center [307, 401] width 470 height 31
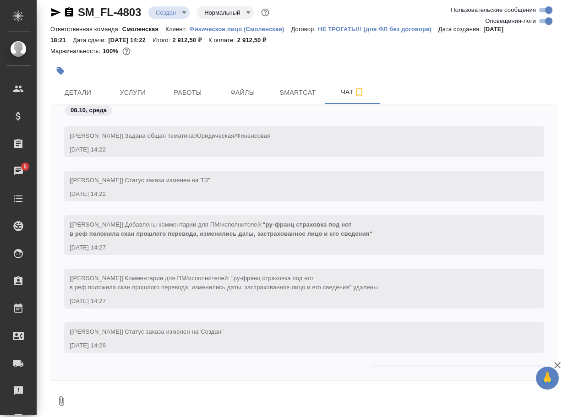
scroll to position [102, 0]
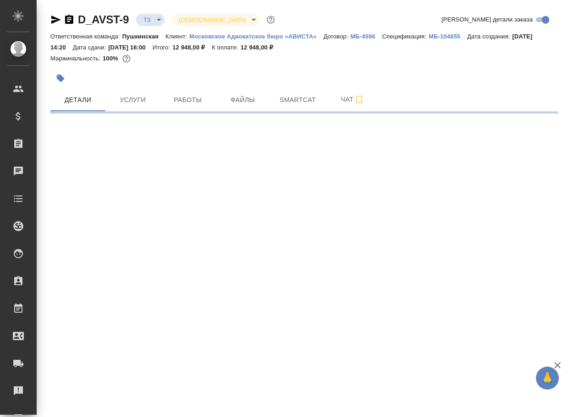
select select "RU"
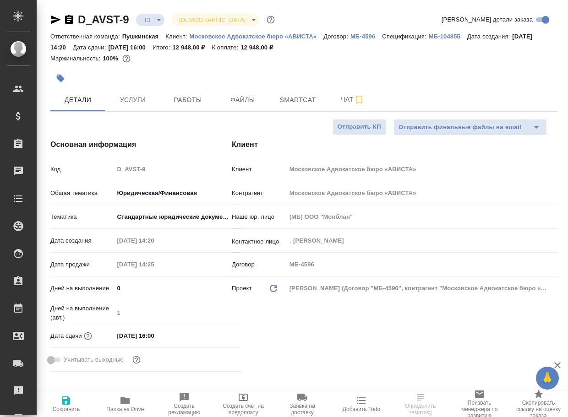
type textarea "x"
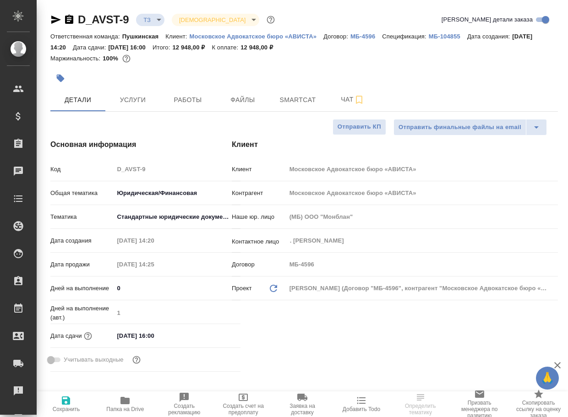
type textarea "x"
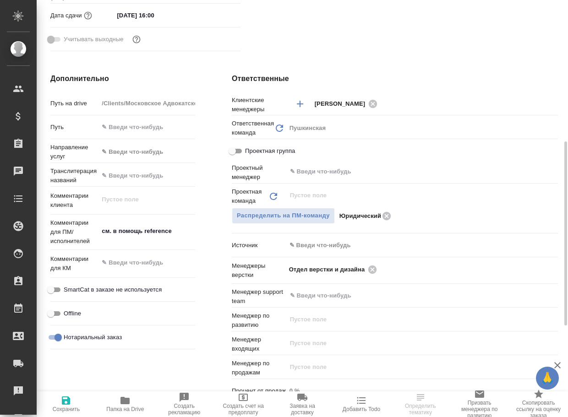
click at [125, 401] on icon "button" at bounding box center [124, 400] width 9 height 7
type textarea "x"
select select "RU"
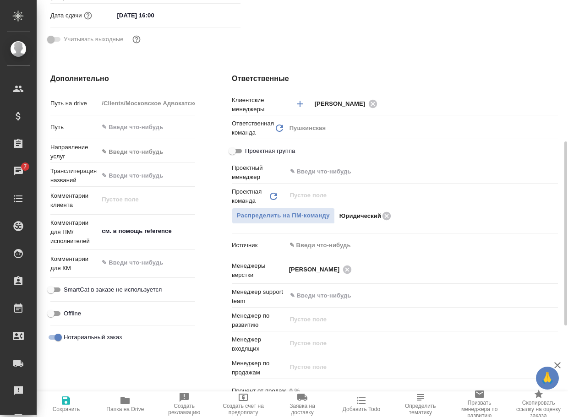
type textarea "x"
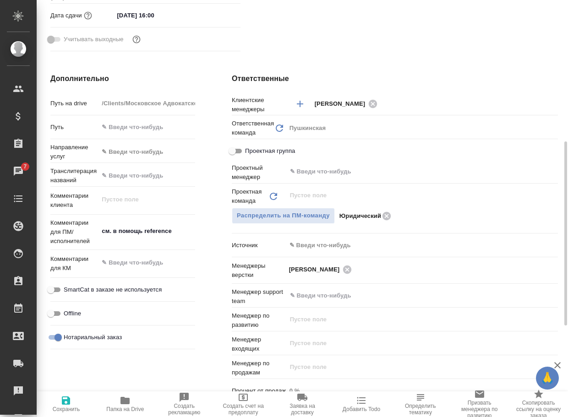
type textarea "x"
